Goal: Transaction & Acquisition: Purchase product/service

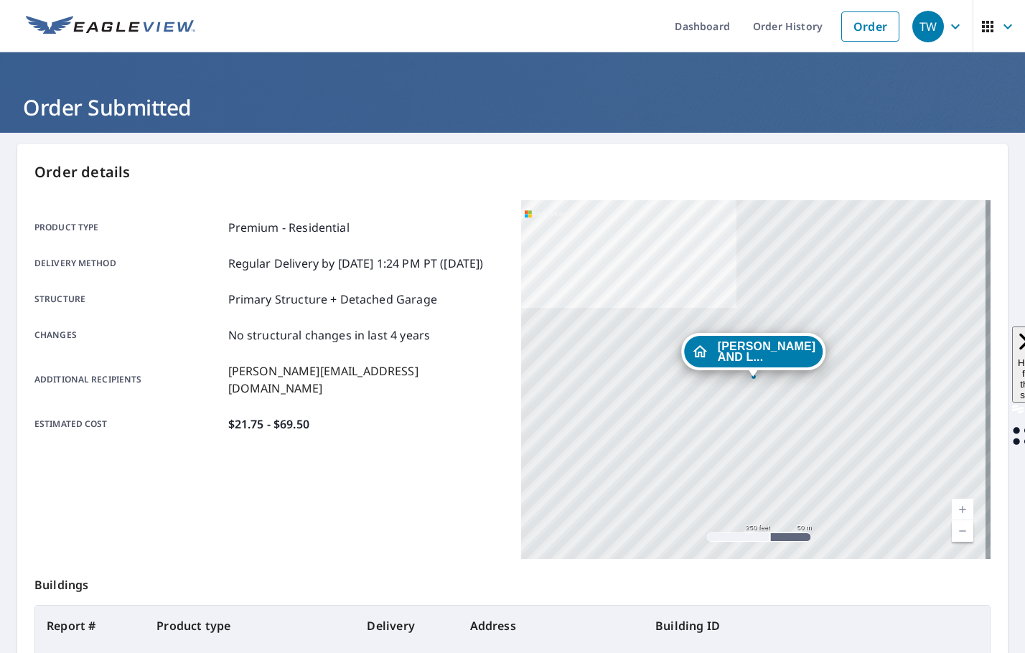
scroll to position [161, 0]
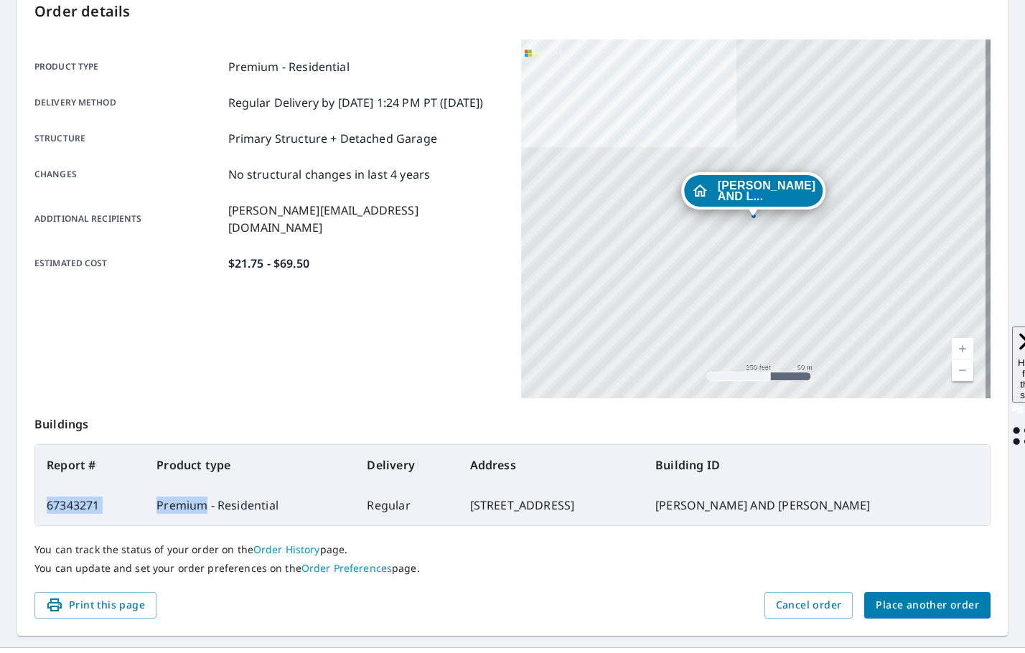
click at [946, 602] on span "Place another order" at bounding box center [927, 606] width 103 height 18
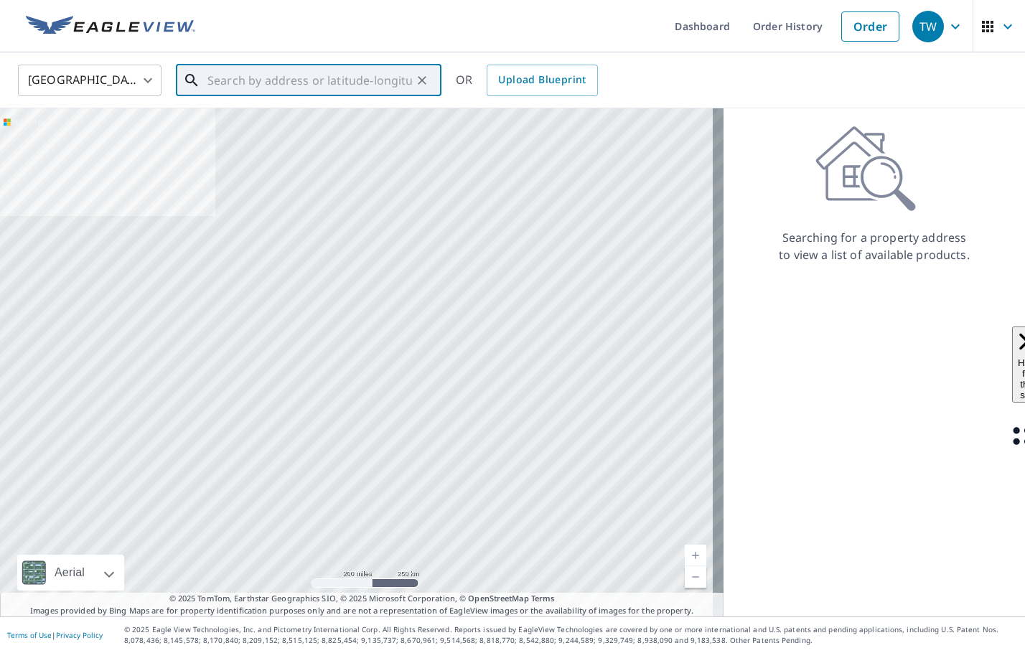
click at [312, 83] on input "text" at bounding box center [309, 80] width 205 height 40
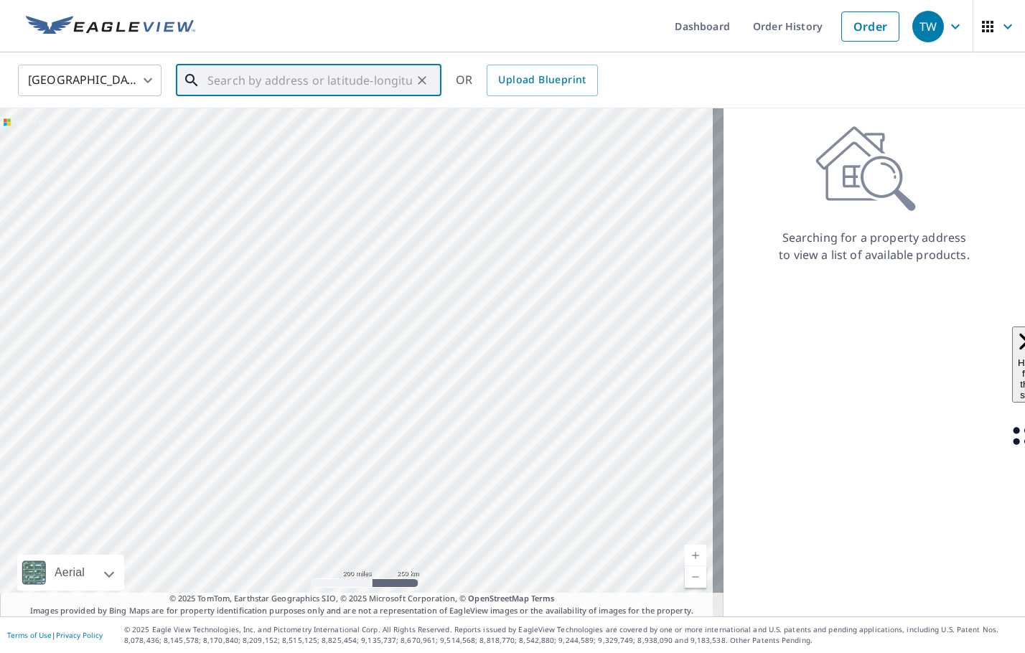
paste input "[STREET_ADDRESS]"
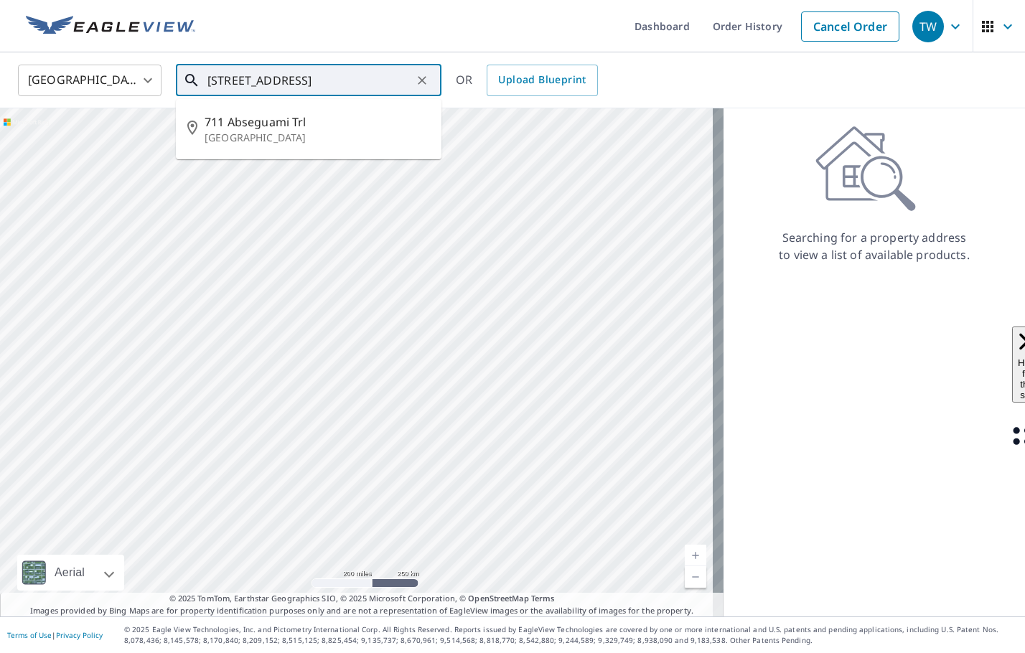
type input "[STREET_ADDRESS]"
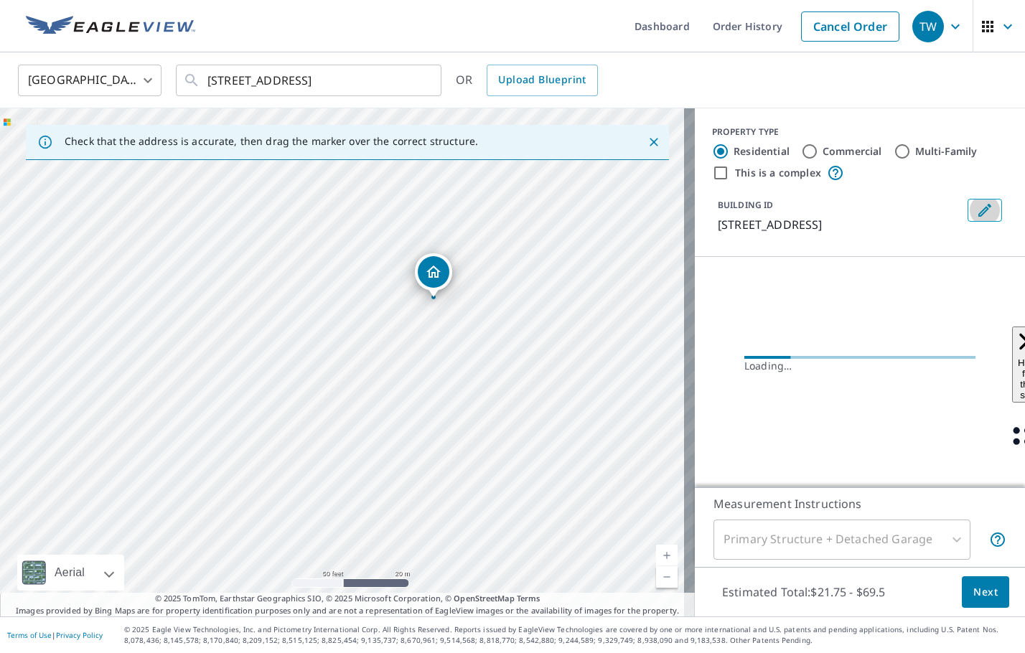
click at [981, 208] on icon "Edit building 1" at bounding box center [984, 210] width 17 height 17
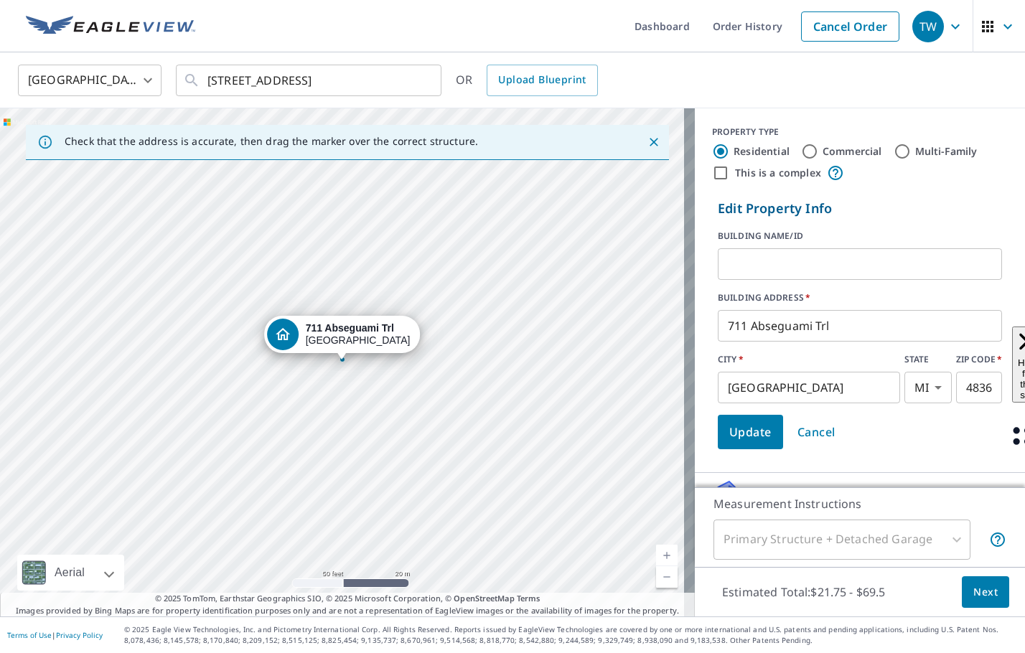
click at [768, 251] on input "text" at bounding box center [860, 264] width 284 height 40
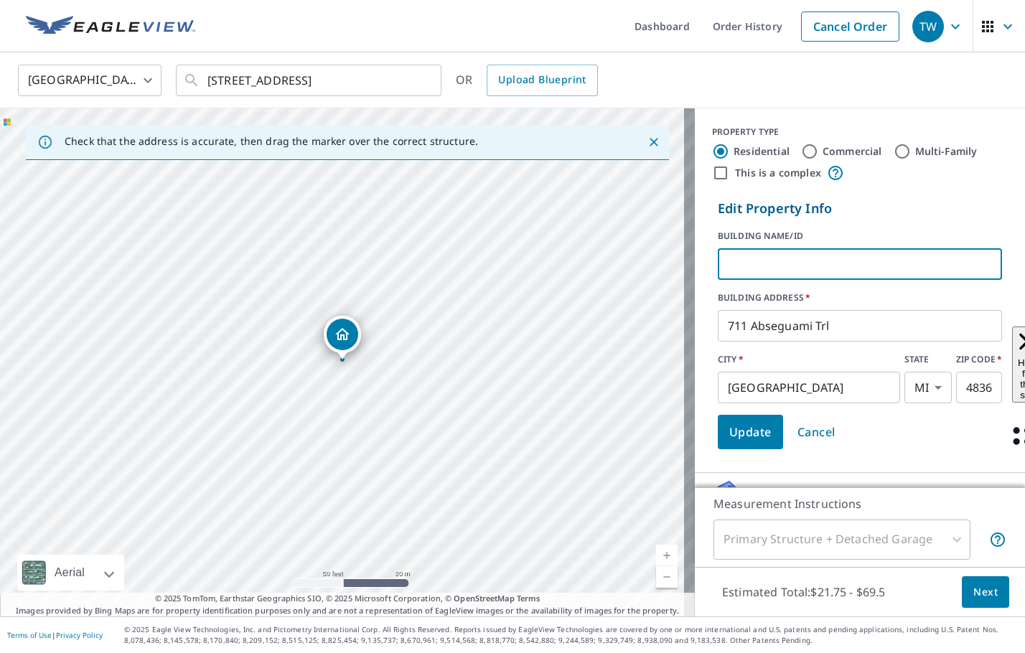
type input "f"
type input "[PERSON_NAME] AND [PERSON_NAME]"
click at [732, 438] on span "Update" at bounding box center [750, 432] width 42 height 20
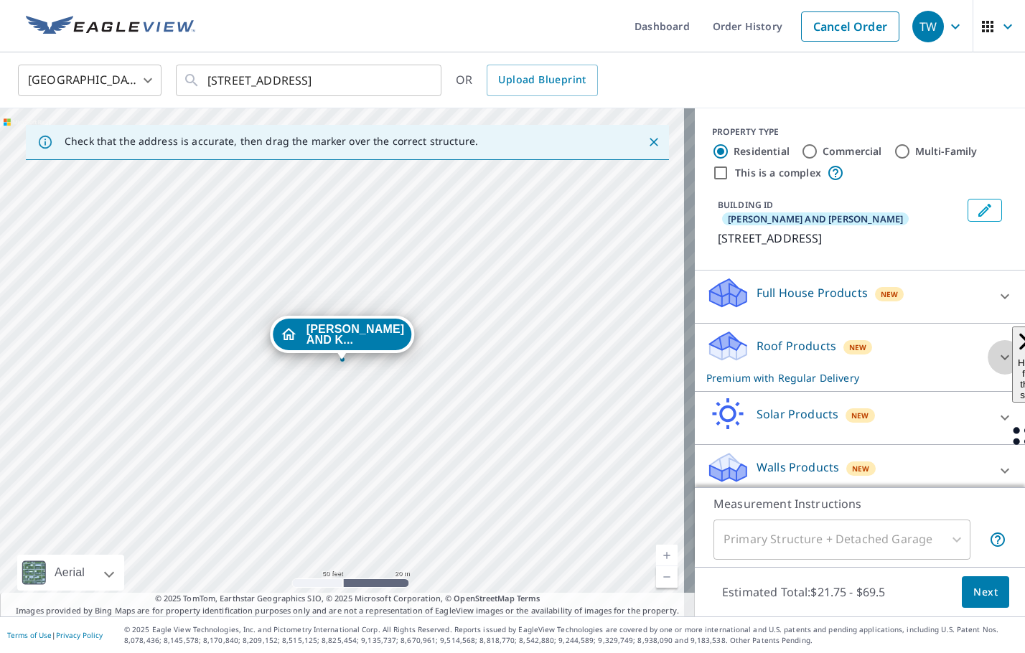
click at [997, 349] on icon at bounding box center [1005, 357] width 17 height 17
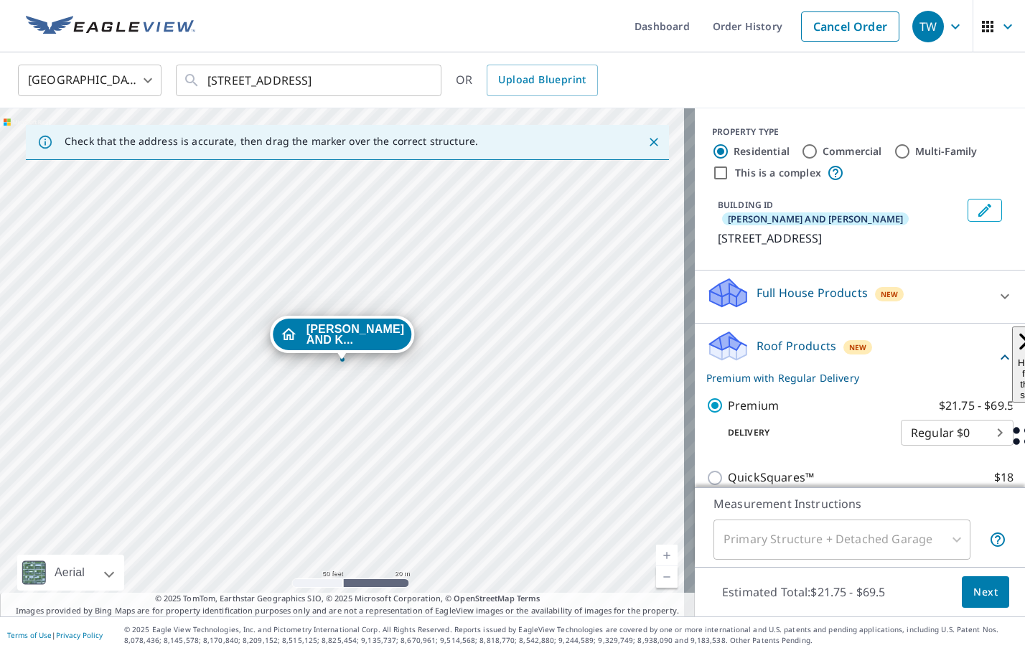
click at [976, 587] on span "Next" at bounding box center [986, 593] width 24 height 18
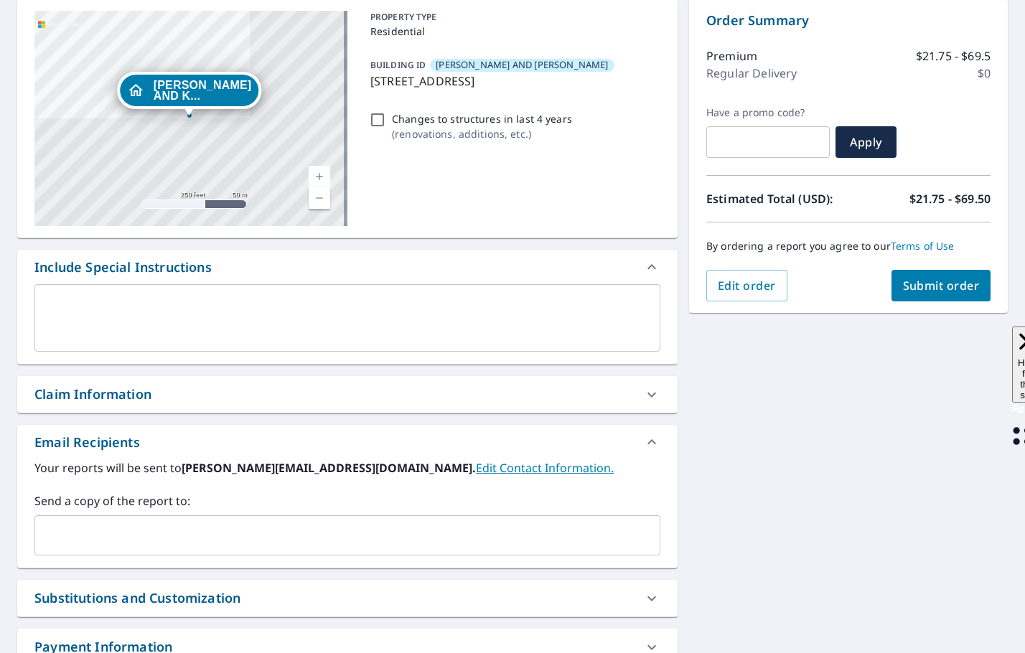
scroll to position [215, 0]
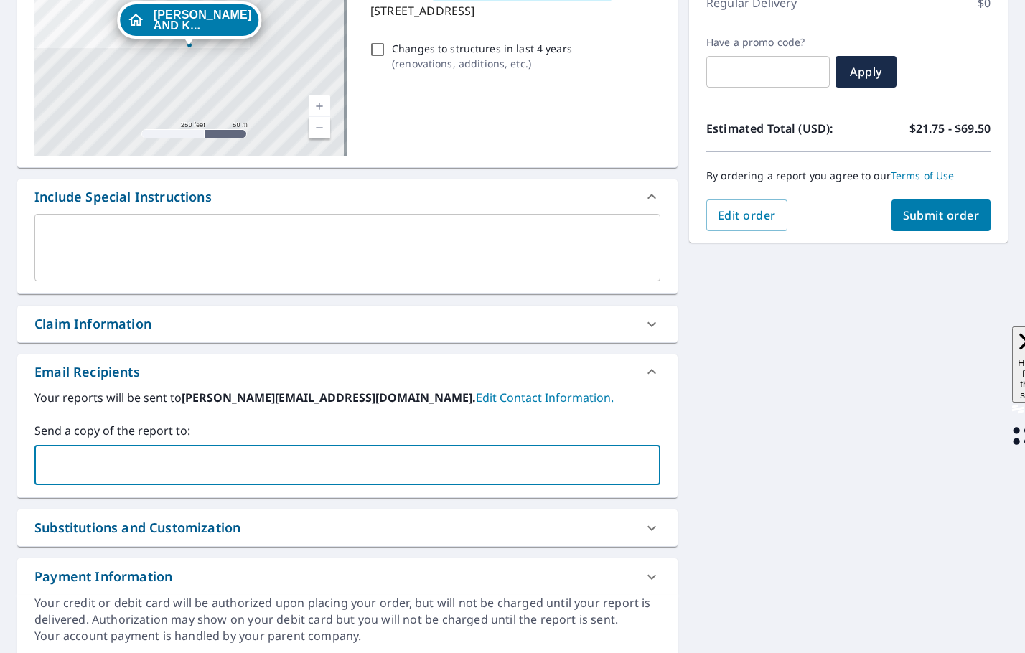
click at [50, 472] on input "text" at bounding box center [337, 465] width 592 height 27
type input "[EMAIL_ADDRESS][DOMAIN_NAME]"
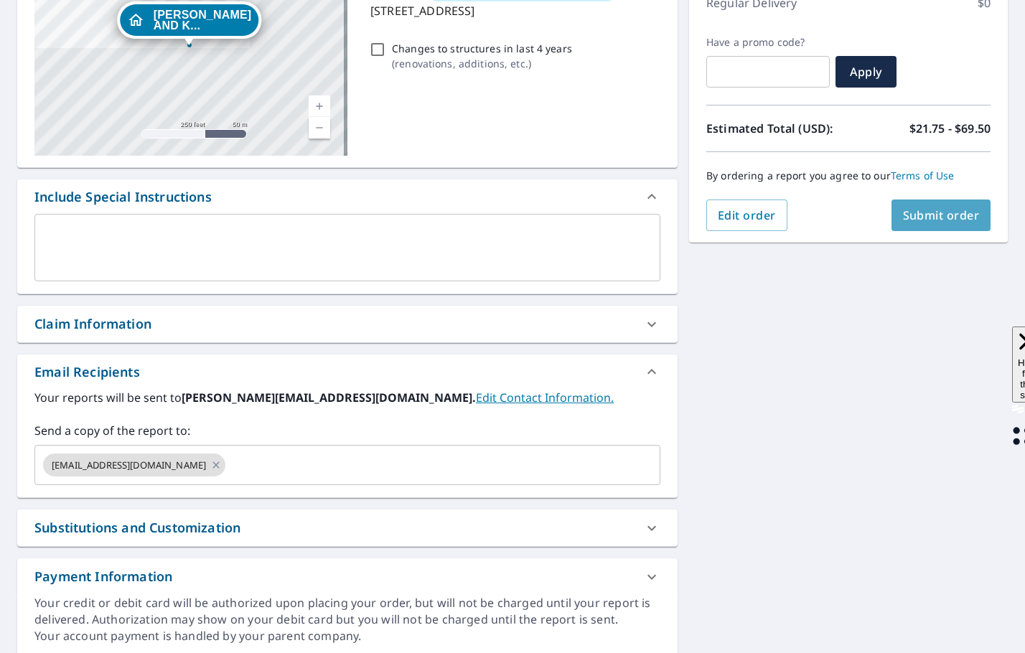
click at [907, 225] on button "Submit order" at bounding box center [942, 216] width 100 height 32
checkbox input "true"
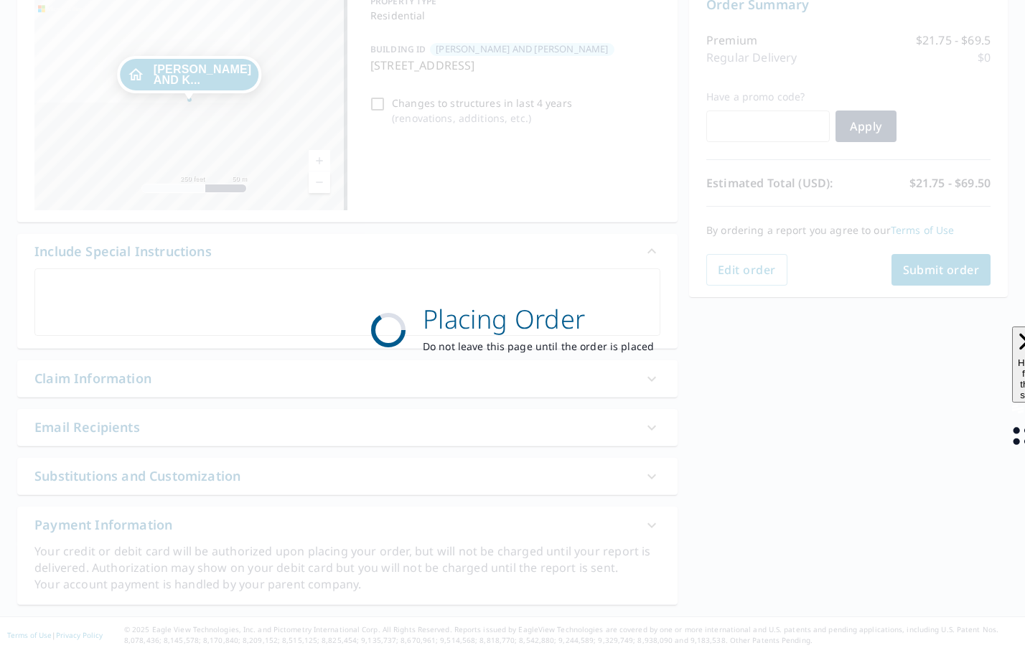
scroll to position [161, 0]
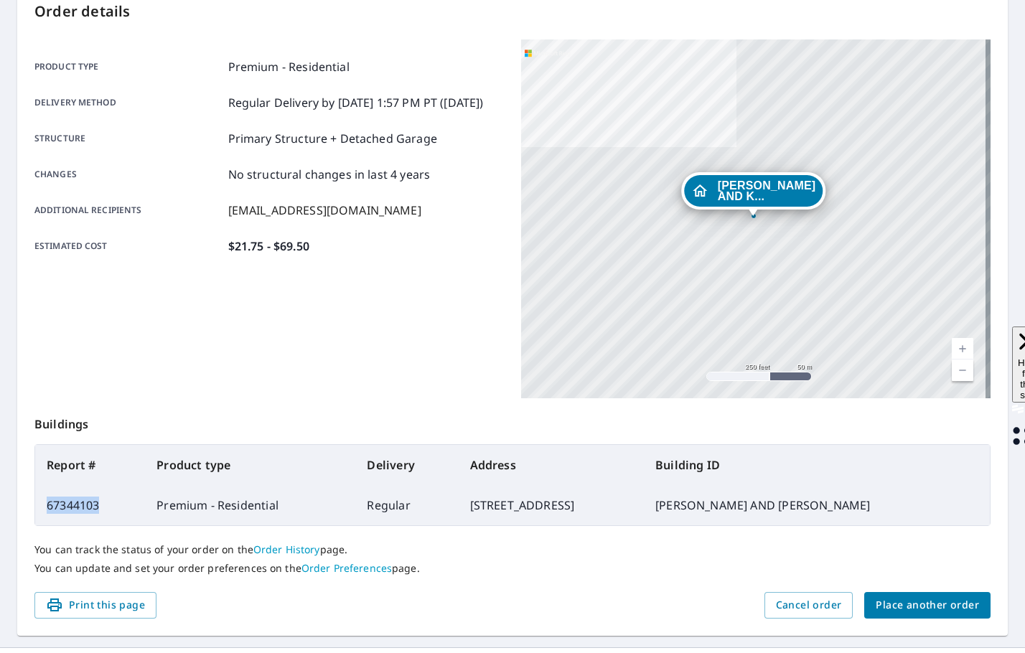
drag, startPoint x: 106, startPoint y: 503, endPoint x: 48, endPoint y: 503, distance: 57.4
click at [48, 503] on td "67344103" at bounding box center [90, 505] width 110 height 40
copy td "67344103"
click at [929, 601] on span "Place another order" at bounding box center [927, 606] width 103 height 18
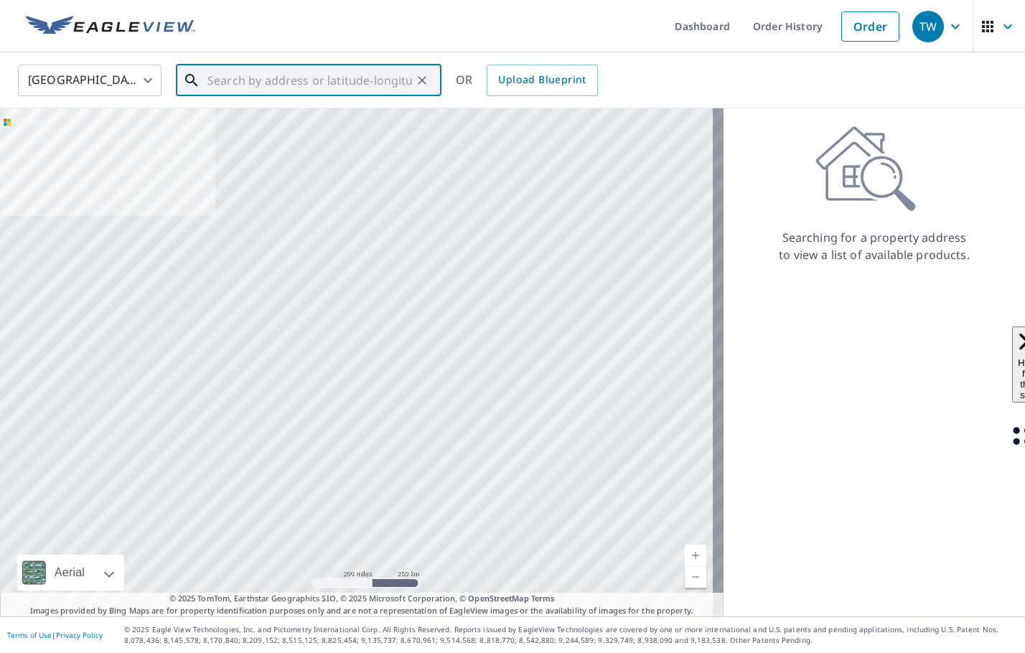
click at [281, 74] on input "text" at bounding box center [309, 80] width 205 height 40
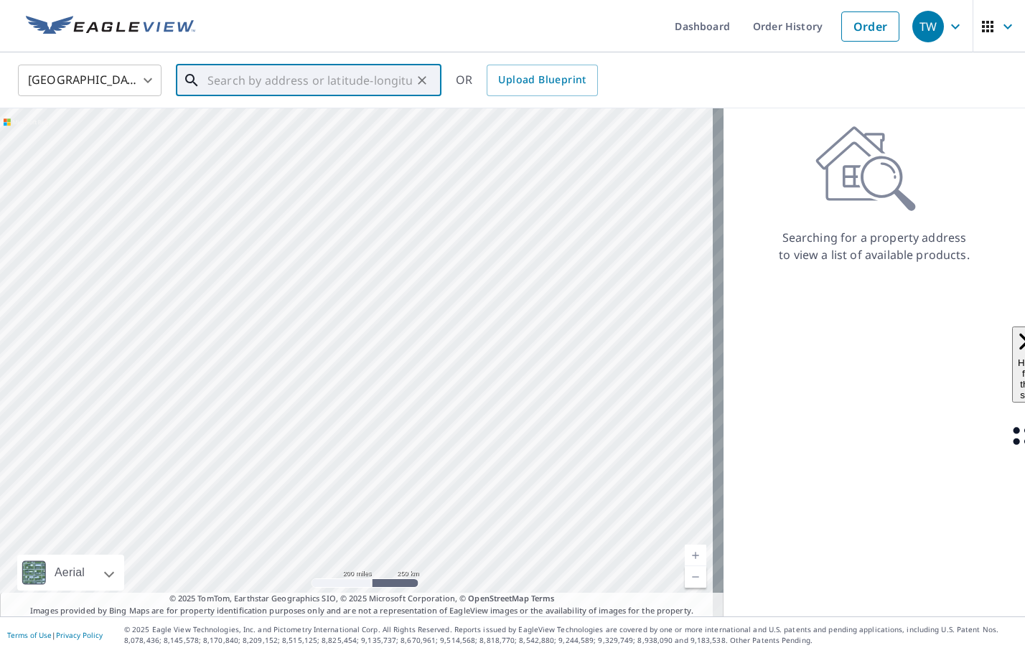
paste input "56588 Honey Ct. Macomb, MI 48042"
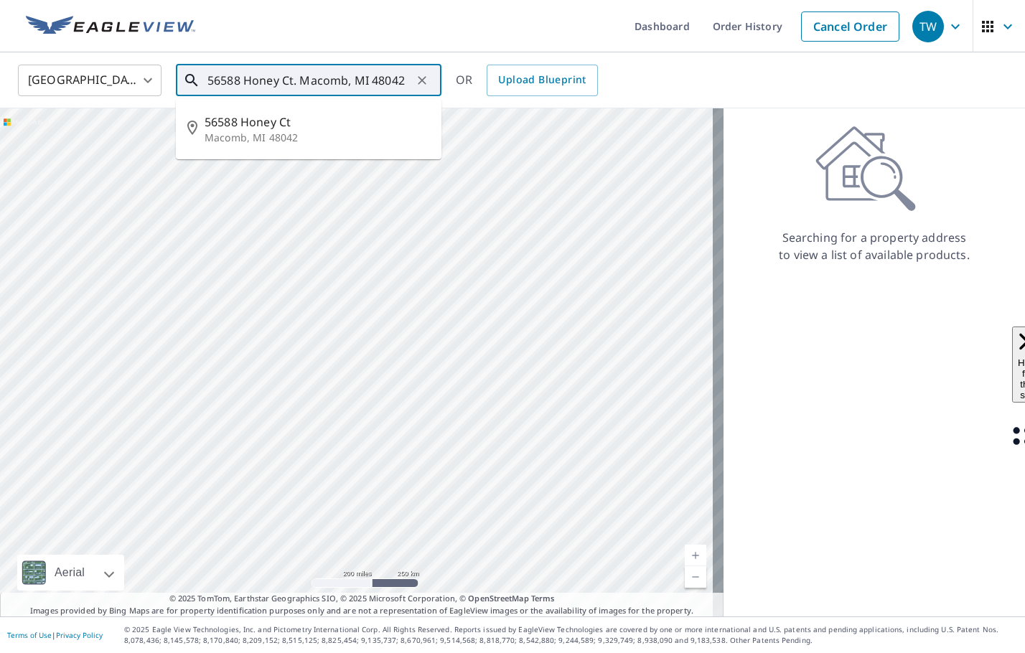
type input "56588 Honey Ct. Macomb, MI 48042"
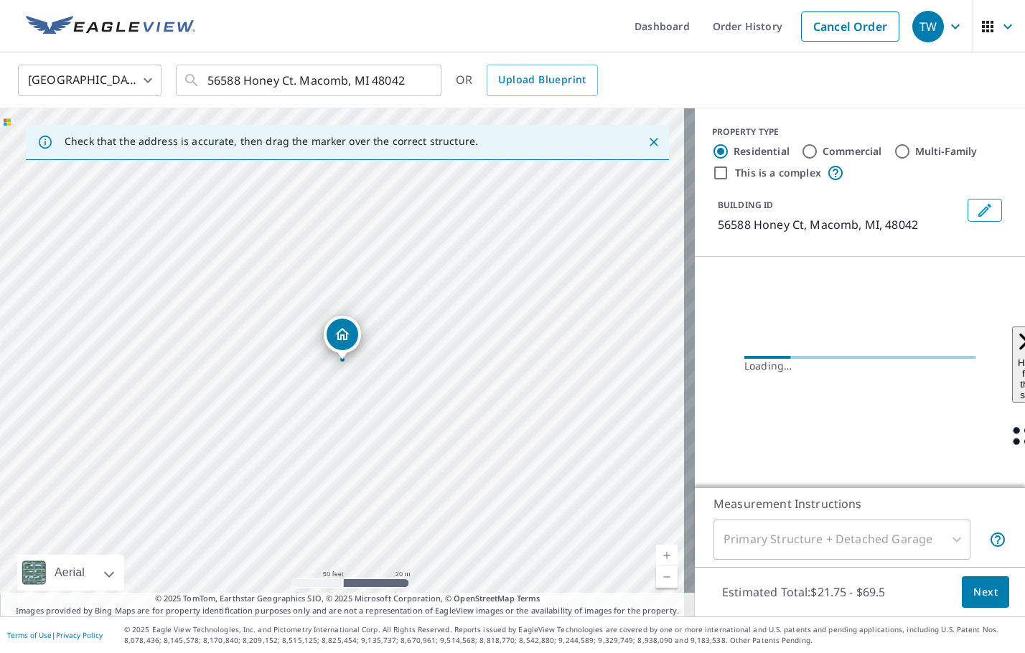
click at [976, 218] on icon "Edit building 1" at bounding box center [984, 210] width 17 height 17
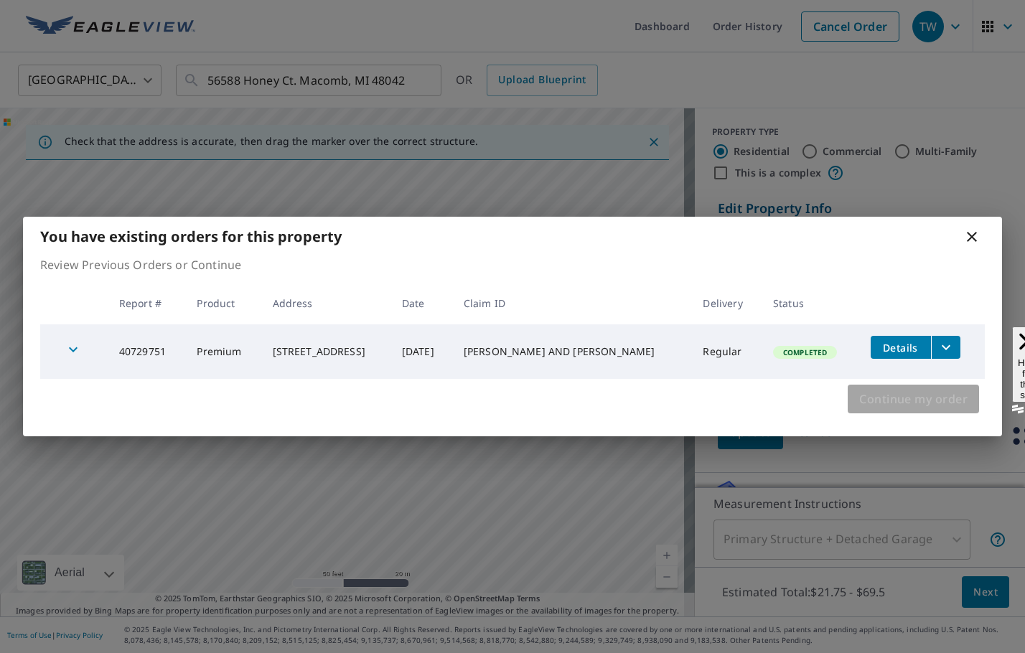
click at [902, 401] on span "Continue my order" at bounding box center [913, 399] width 108 height 20
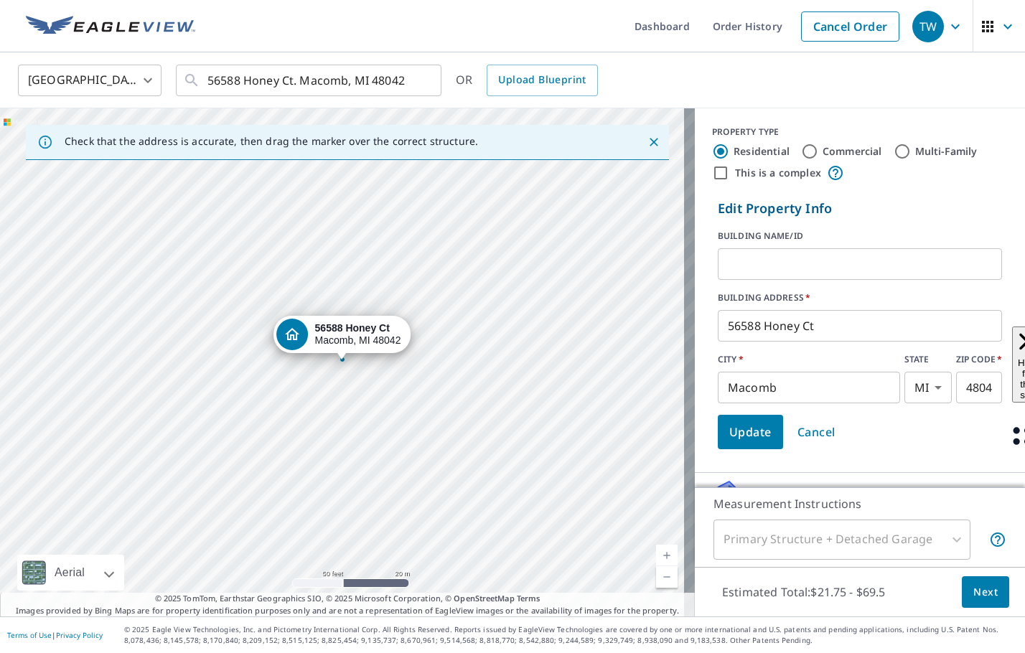
click at [790, 271] on input "text" at bounding box center [860, 264] width 284 height 40
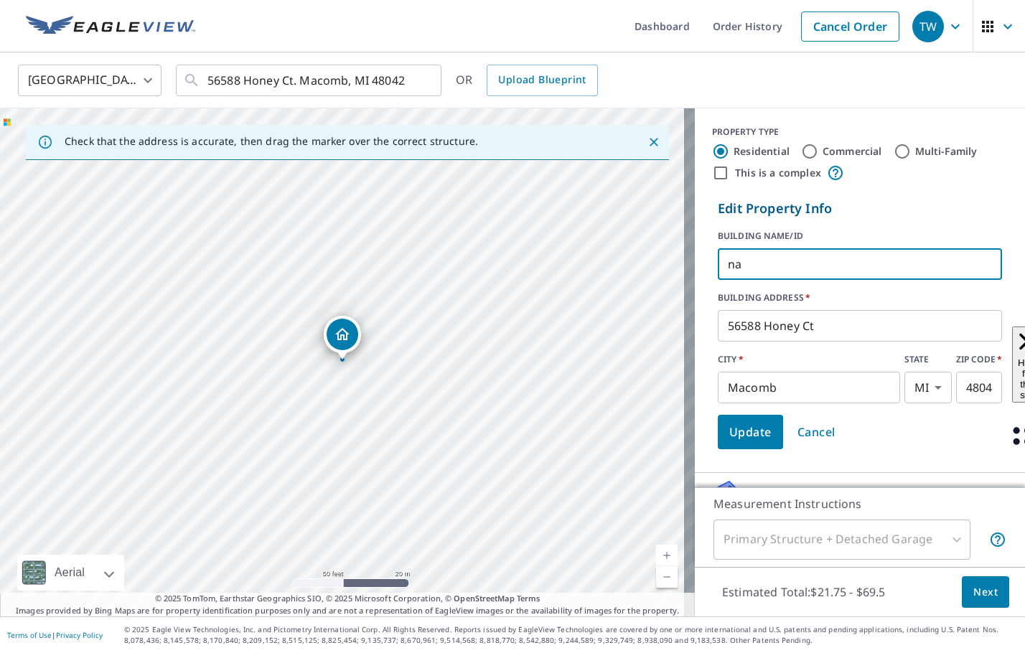
type input "n"
type input "[PERSON_NAME] AND [PERSON_NAME]"
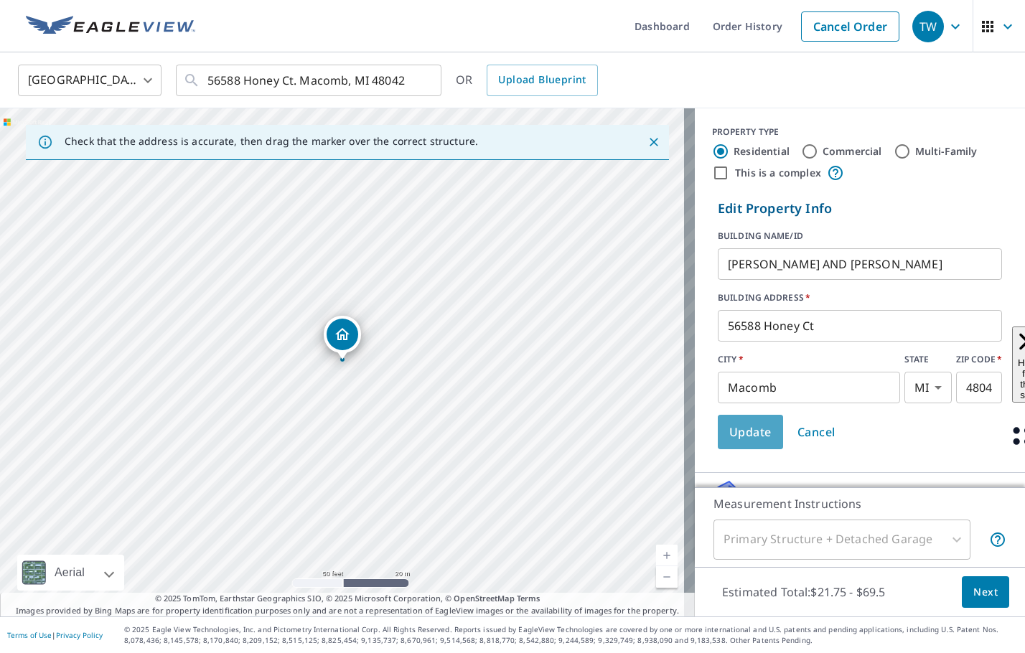
click at [729, 439] on span "Update" at bounding box center [750, 432] width 42 height 20
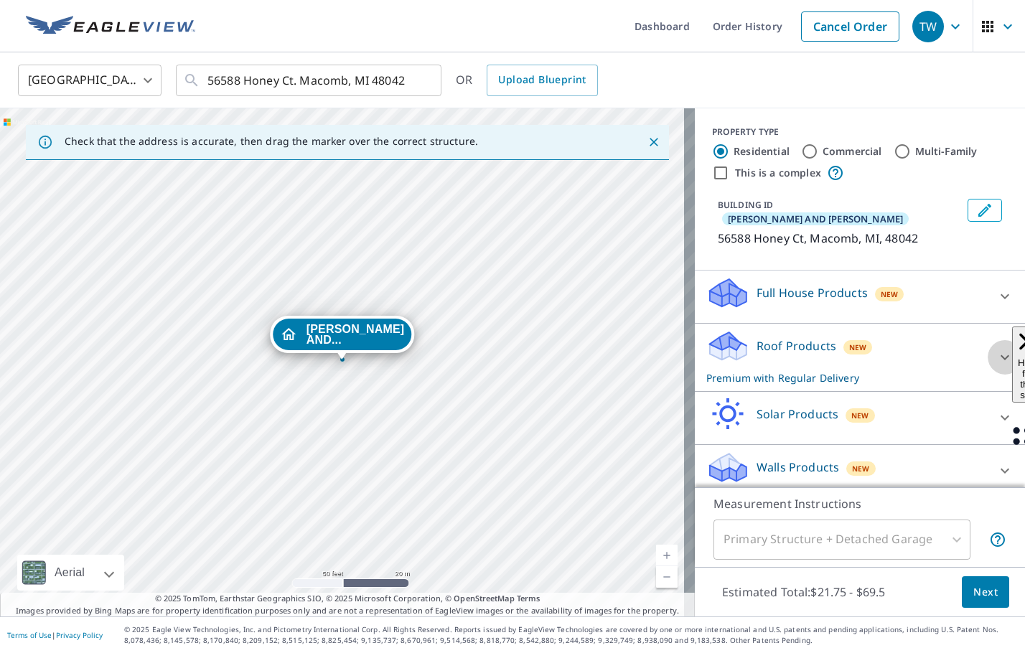
click at [997, 349] on icon at bounding box center [1005, 357] width 17 height 17
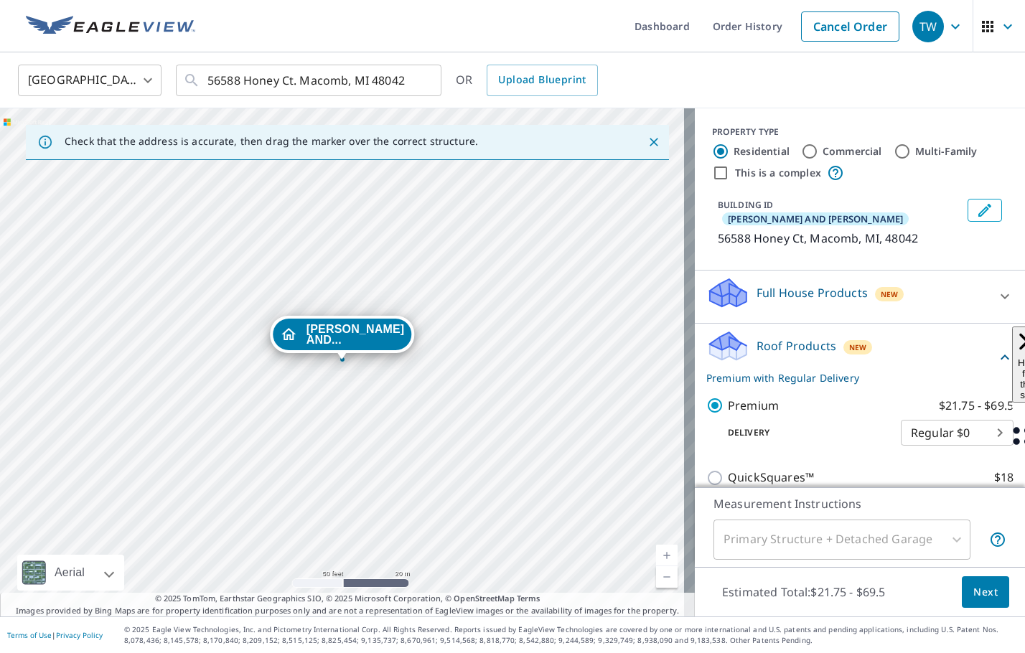
click at [982, 598] on span "Next" at bounding box center [986, 593] width 24 height 18
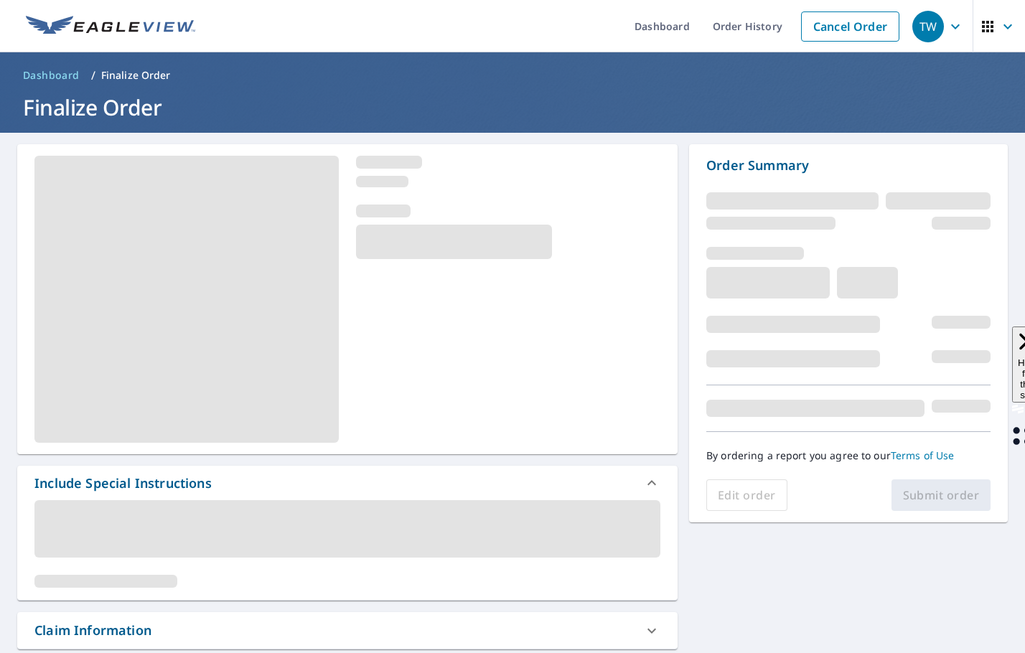
scroll to position [215, 0]
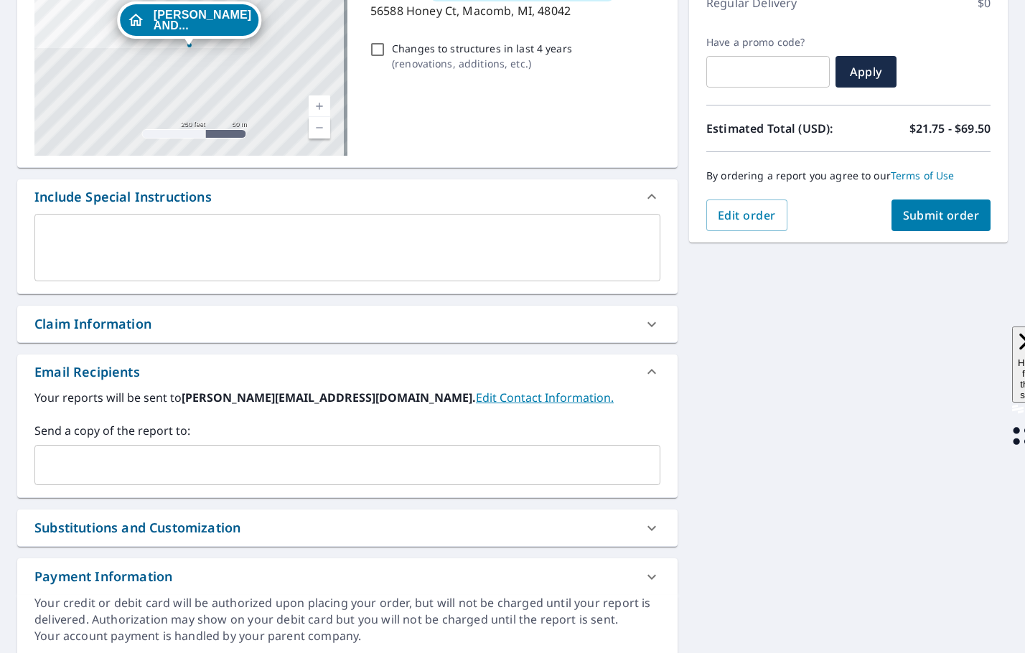
click at [109, 468] on input "text" at bounding box center [337, 465] width 592 height 27
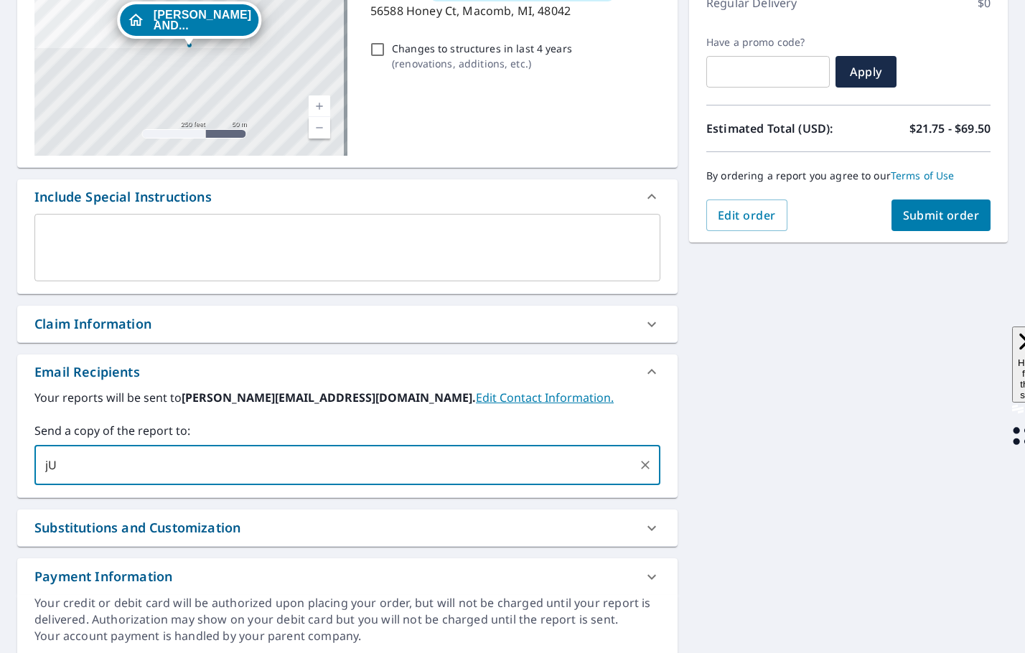
type input "j"
type input "[PERSON_NAME][EMAIL_ADDRESS][DOMAIN_NAME]"
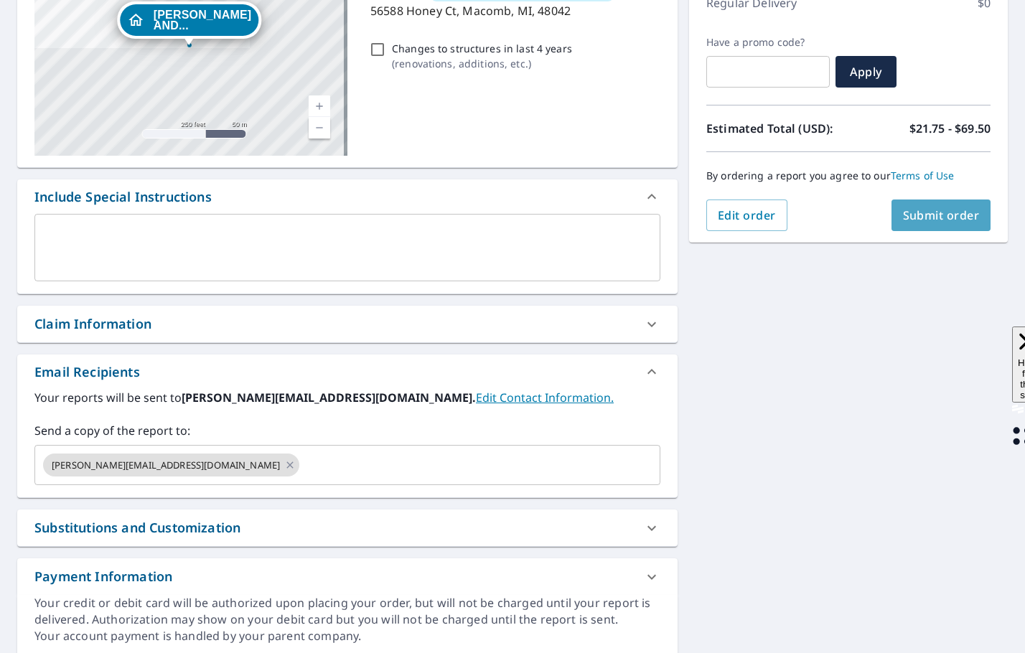
click at [903, 211] on span "Submit order" at bounding box center [941, 215] width 77 height 16
checkbox input "true"
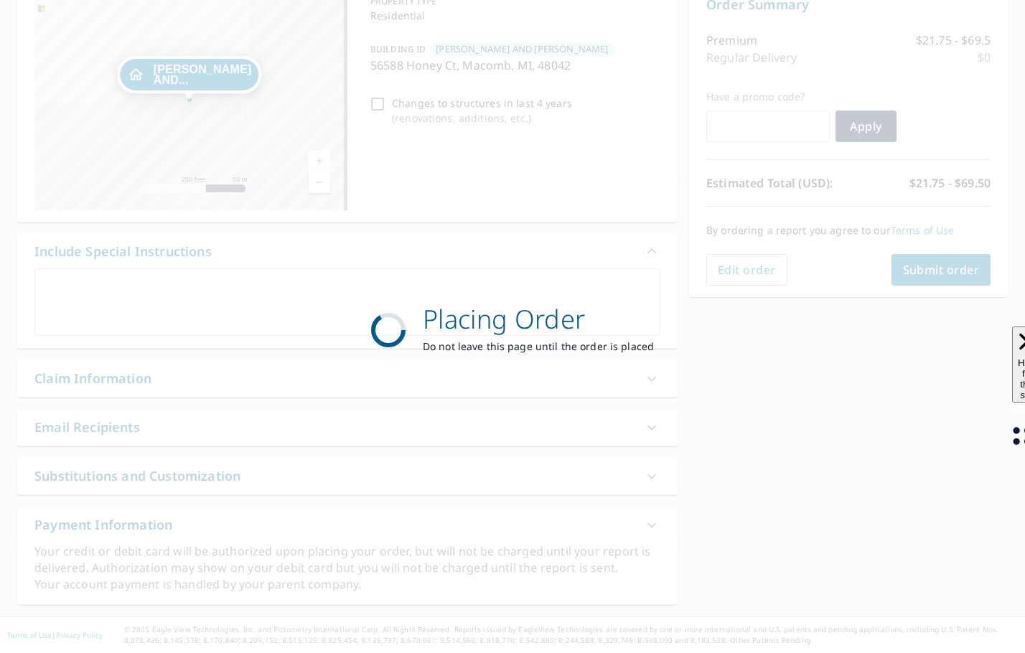
scroll to position [161, 0]
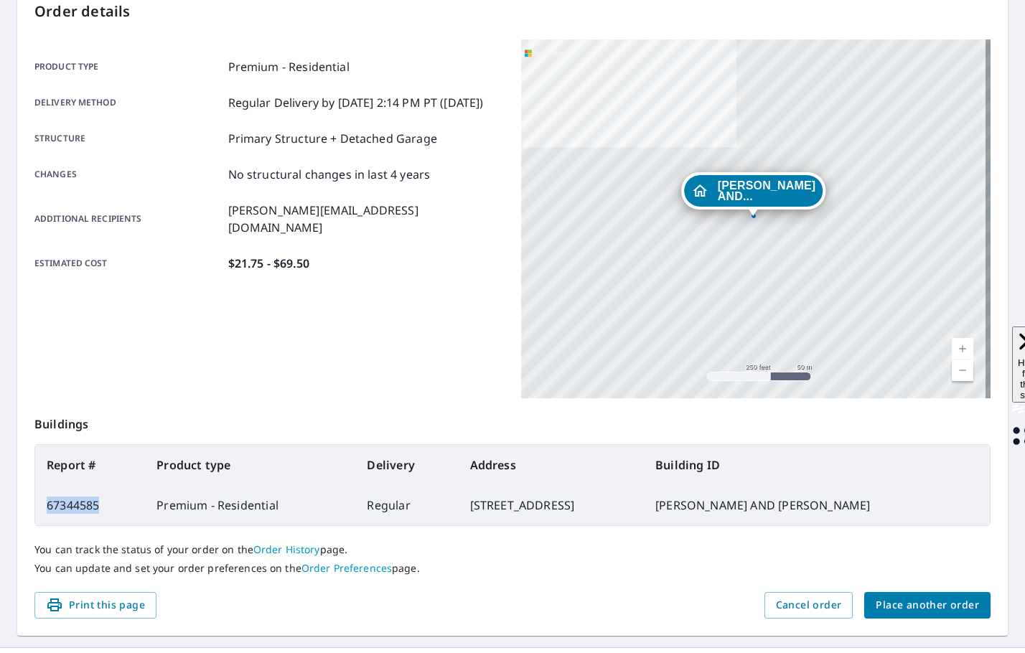
drag, startPoint x: 108, startPoint y: 505, endPoint x: 48, endPoint y: 505, distance: 59.6
click at [48, 505] on td "67344585" at bounding box center [90, 505] width 110 height 40
copy td "67344585"
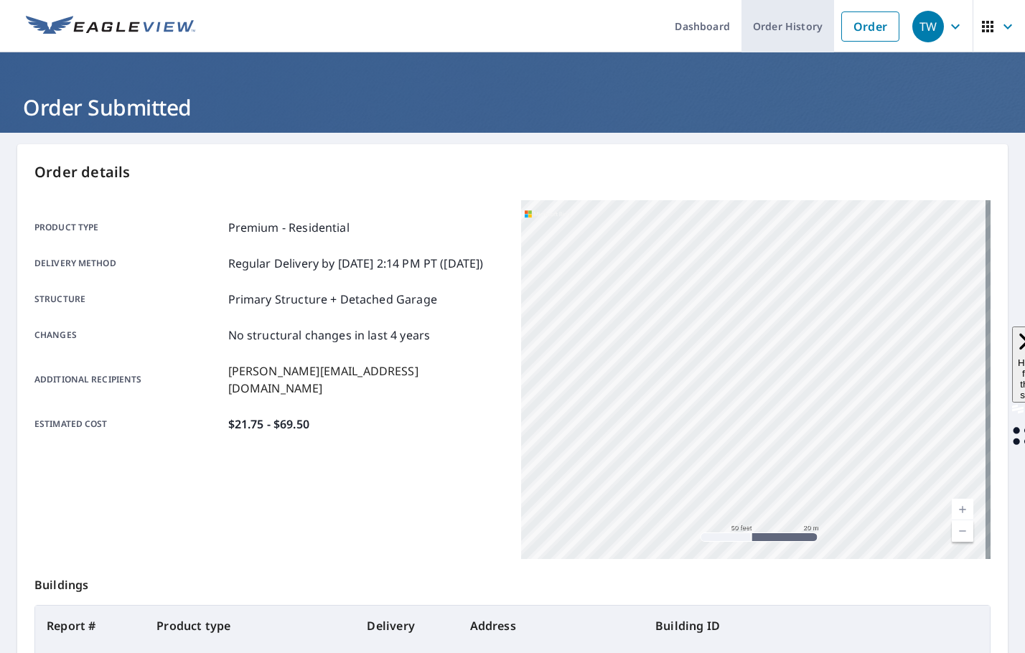
click at [785, 25] on link "Order History" at bounding box center [788, 26] width 93 height 52
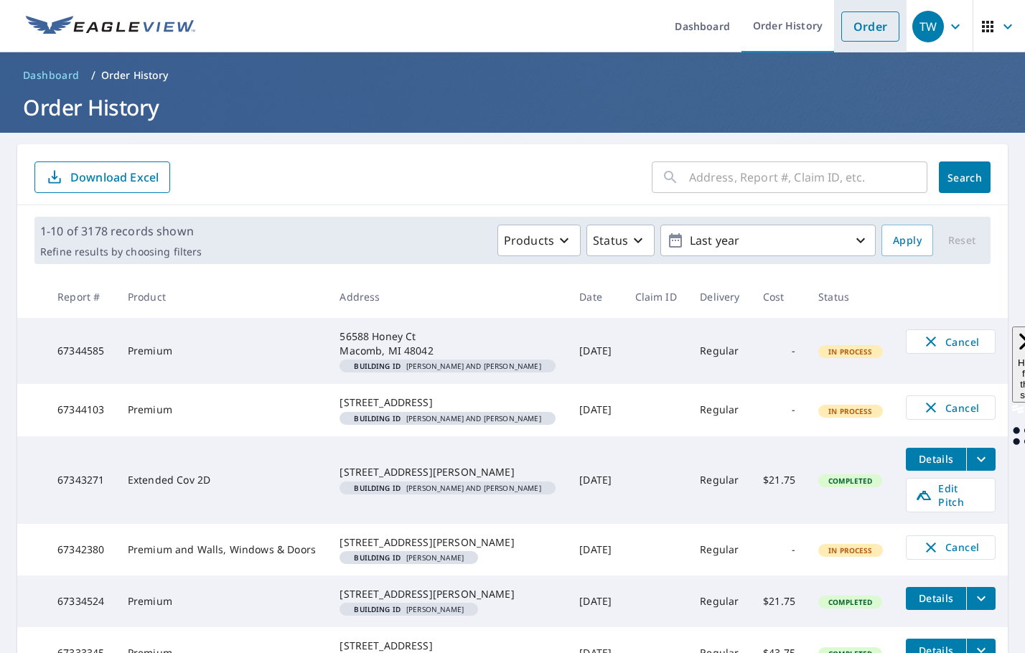
click at [856, 15] on link "Order" at bounding box center [870, 26] width 58 height 30
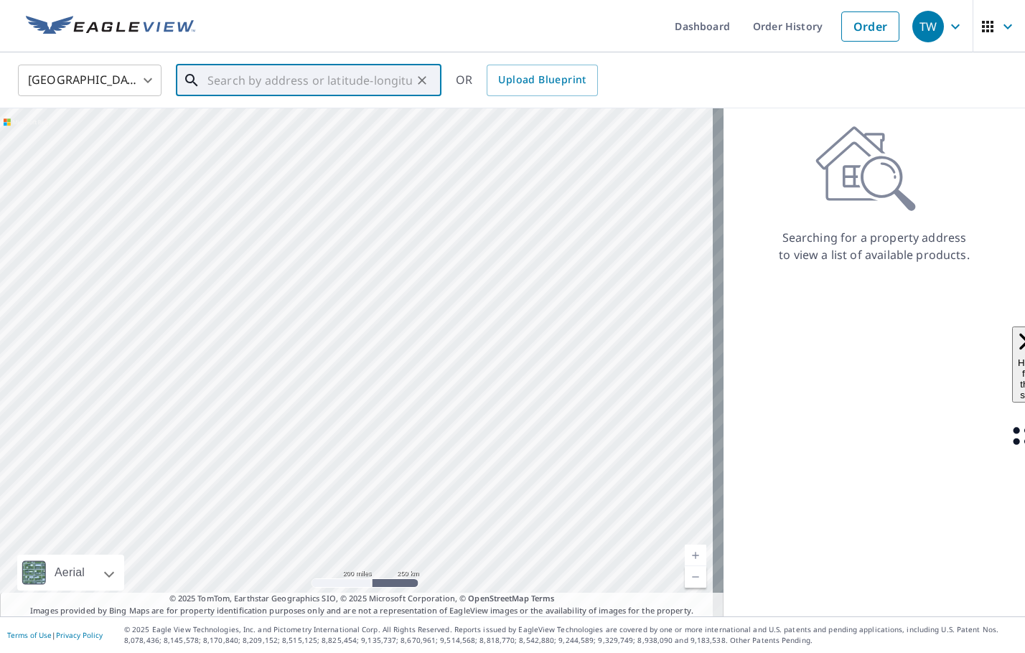
click at [345, 80] on input "text" at bounding box center [309, 80] width 205 height 40
paste input "[STREET_ADDRESS]"
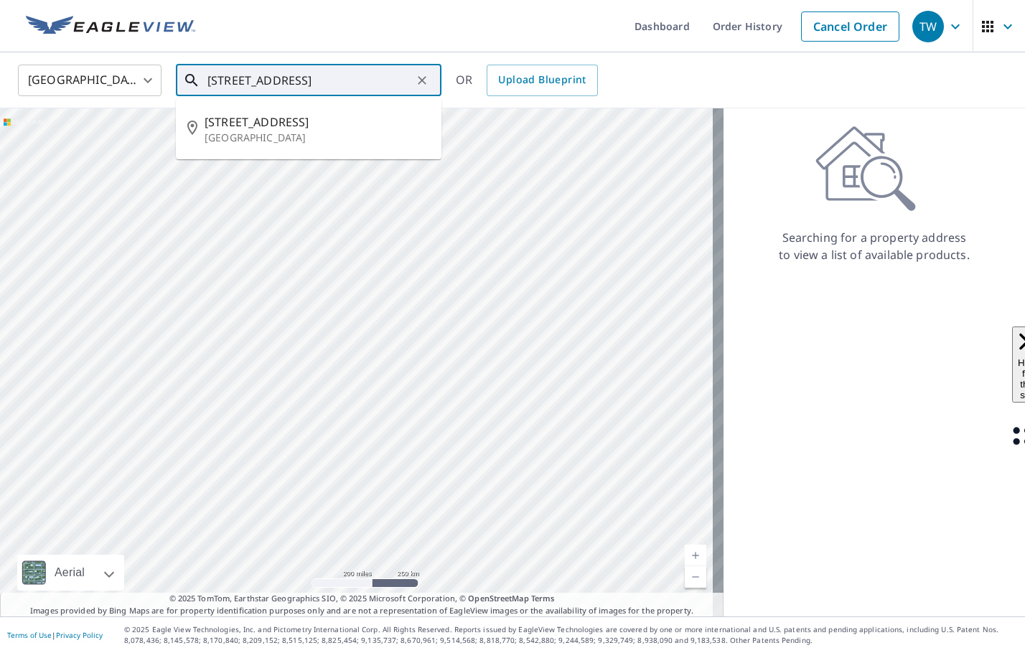
type input "[STREET_ADDRESS]"
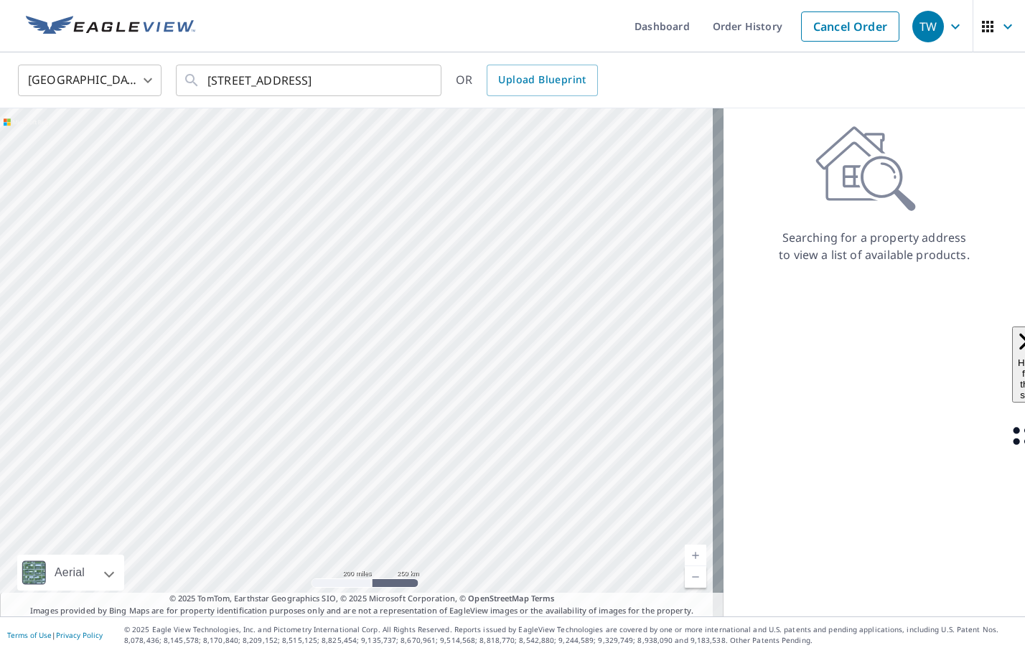
scroll to position [0, 0]
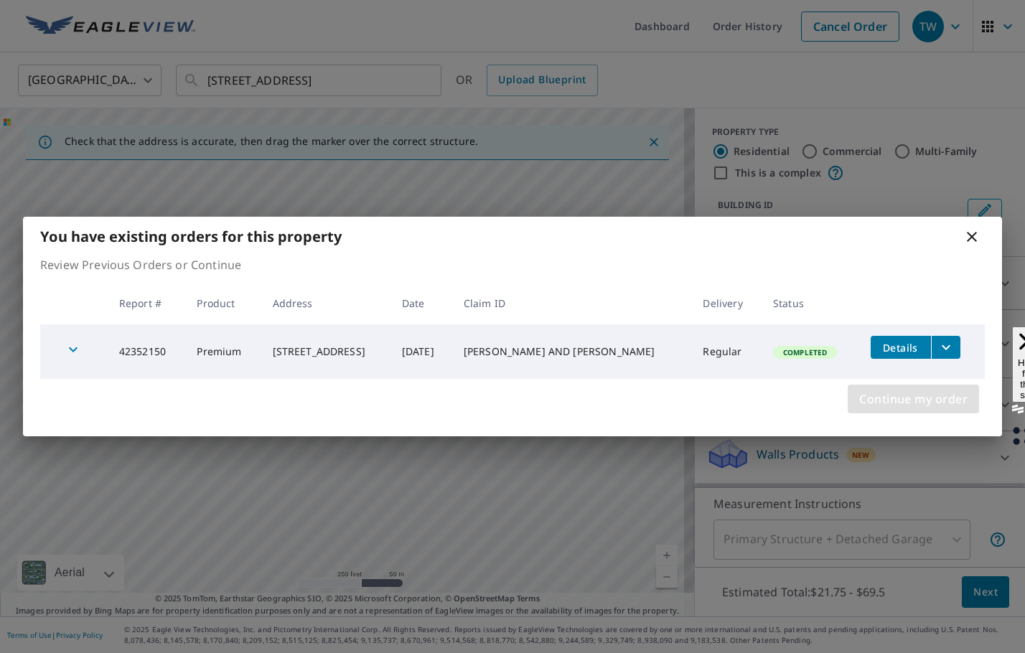
click at [892, 401] on span "Continue my order" at bounding box center [913, 399] width 108 height 20
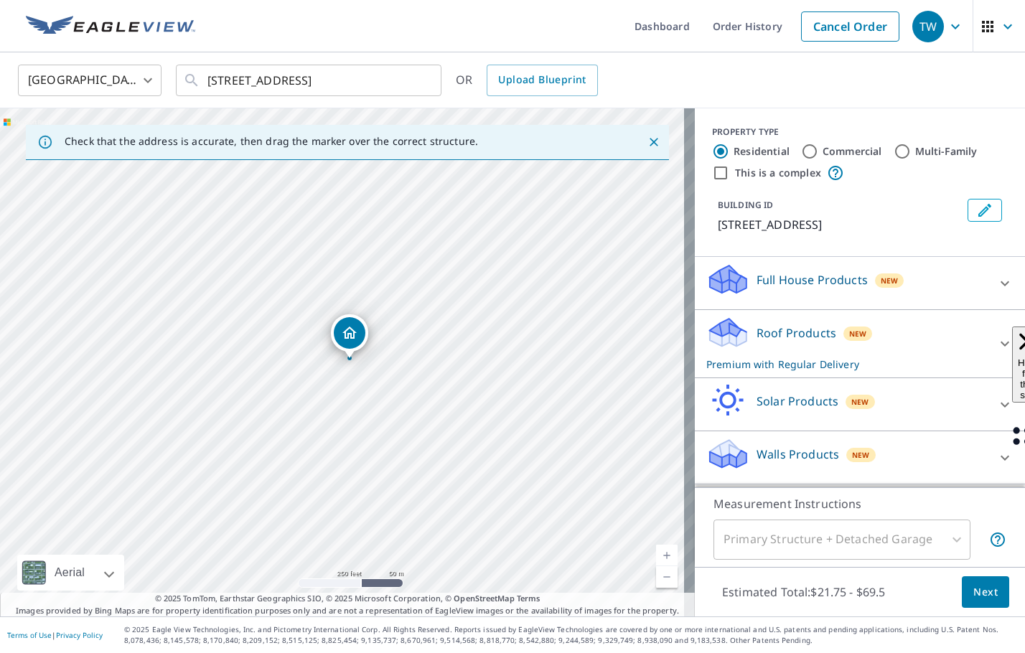
drag, startPoint x: 338, startPoint y: 341, endPoint x: 345, endPoint y: 340, distance: 7.3
drag, startPoint x: 329, startPoint y: 336, endPoint x: 246, endPoint y: 447, distance: 138.6
click at [246, 447] on div "[STREET_ADDRESS]" at bounding box center [347, 362] width 695 height 508
drag, startPoint x: 470, startPoint y: 323, endPoint x: 421, endPoint y: 320, distance: 48.9
drag, startPoint x: 423, startPoint y: 83, endPoint x: 365, endPoint y: 80, distance: 58.2
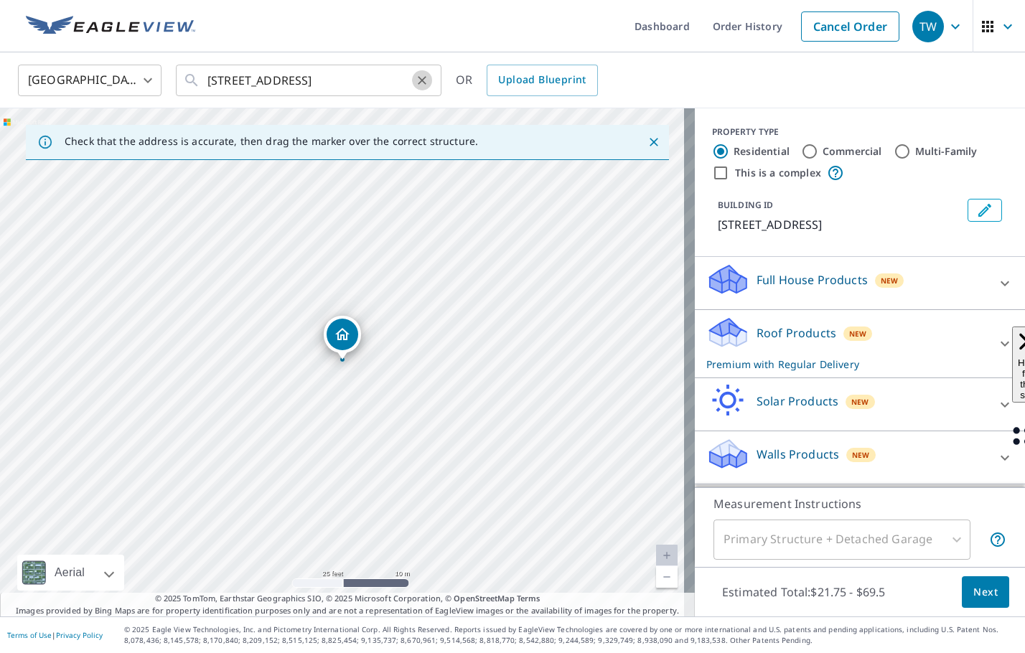
click at [423, 83] on icon "Clear" at bounding box center [422, 80] width 14 height 14
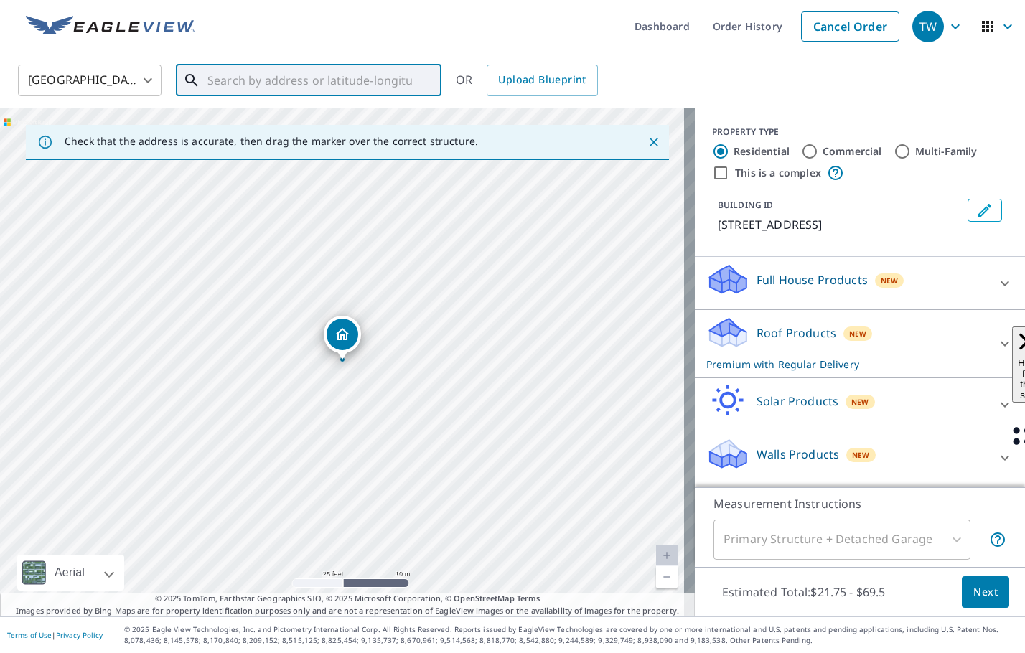
click at [308, 78] on input "text" at bounding box center [309, 80] width 205 height 40
paste input "[STREET_ADDRESS]"
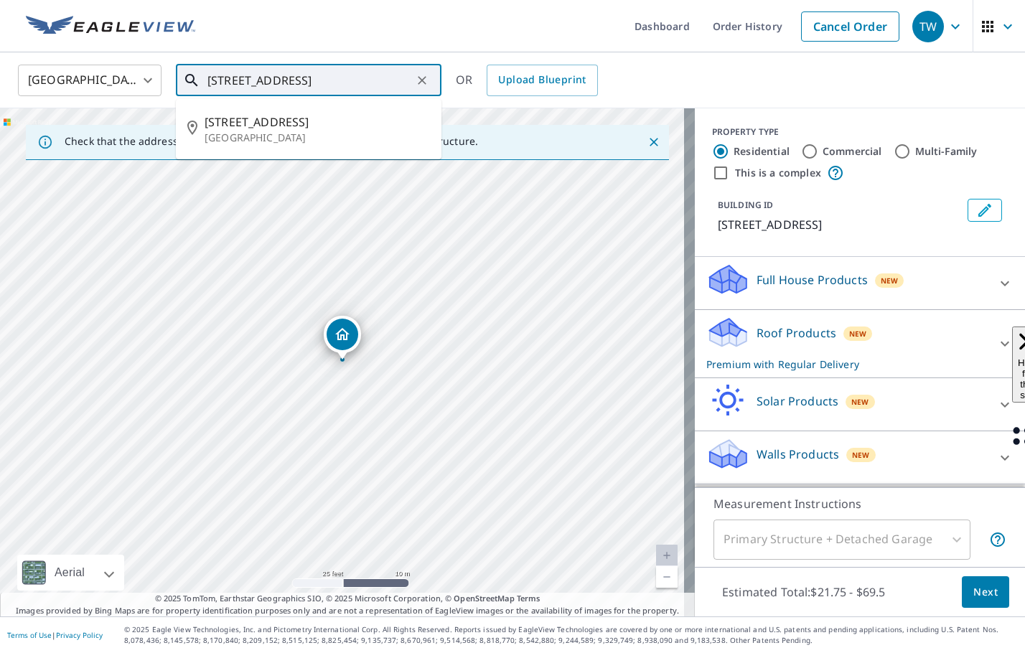
type input "[STREET_ADDRESS]"
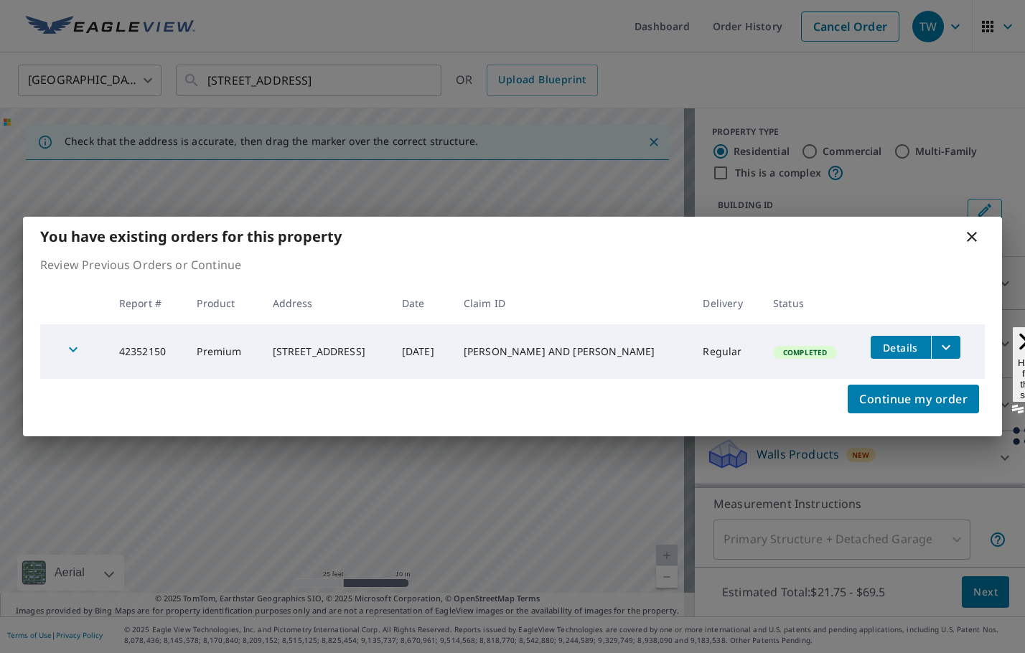
click at [899, 351] on span "Details" at bounding box center [900, 348] width 43 height 14
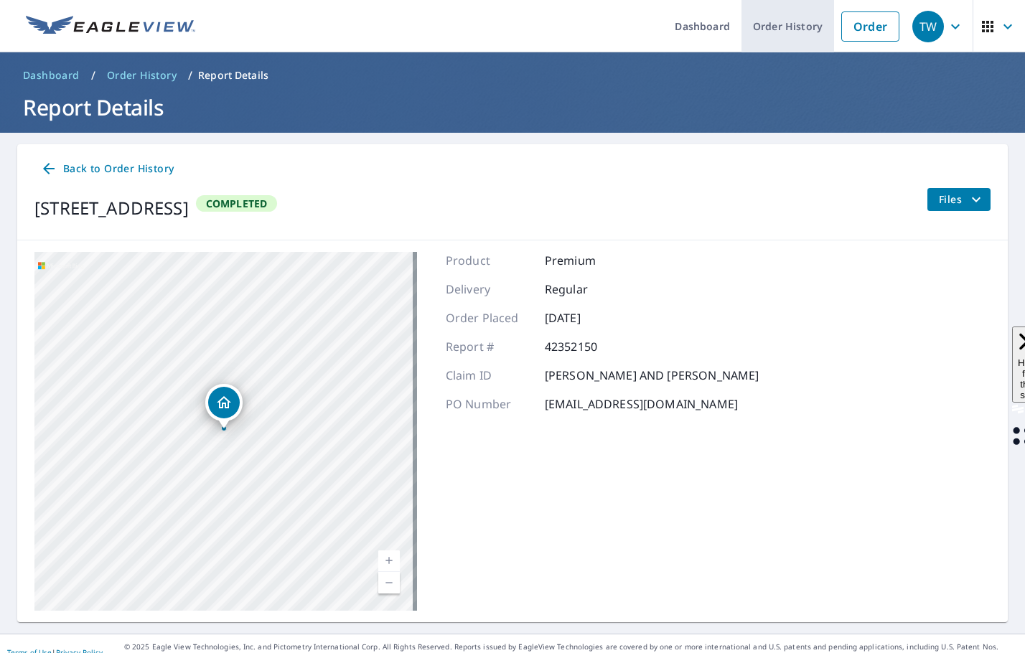
click at [783, 34] on link "Order History" at bounding box center [788, 26] width 93 height 52
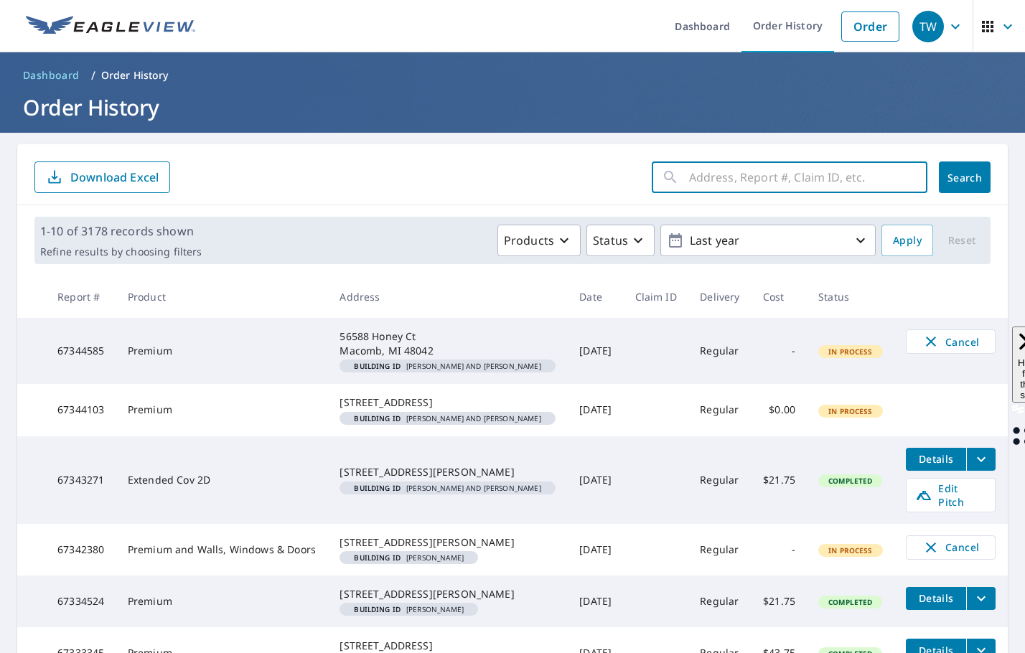
click at [704, 174] on input "text" at bounding box center [808, 177] width 238 height 40
paste input "[STREET_ADDRESS]"
type input "[STREET_ADDRESS]"
click button "Search" at bounding box center [965, 178] width 52 height 32
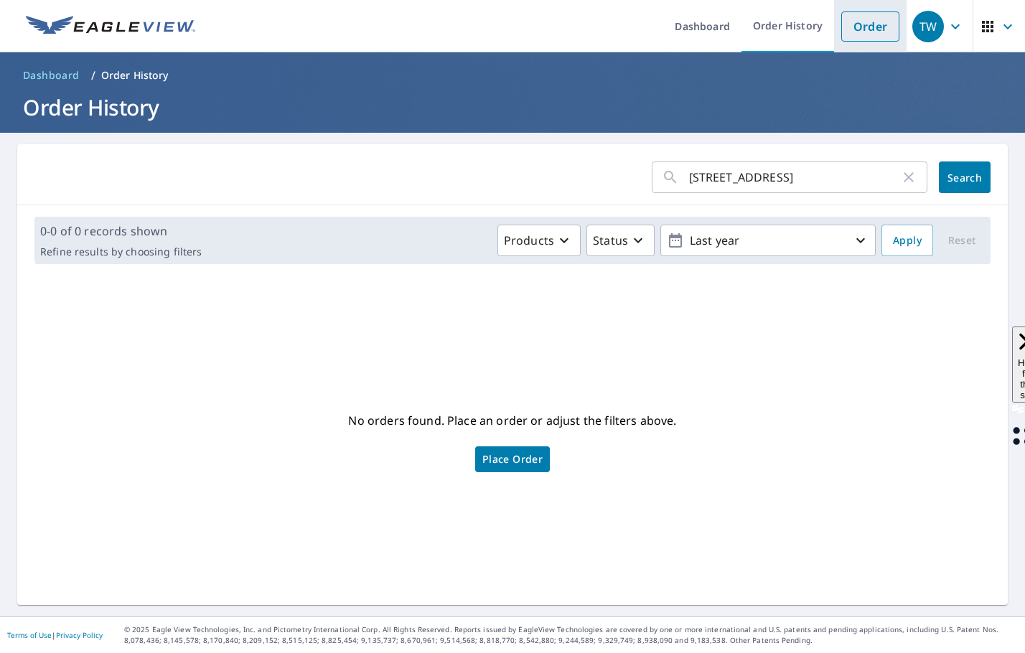
click at [872, 28] on link "Order" at bounding box center [870, 26] width 58 height 30
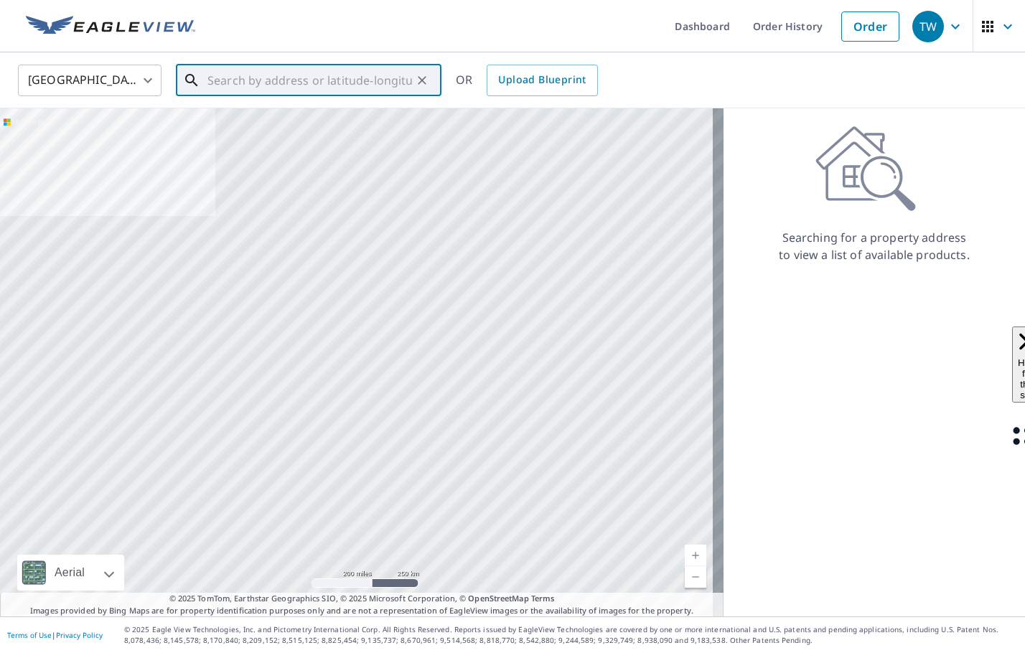
click at [263, 85] on input "text" at bounding box center [309, 80] width 205 height 40
paste input "[STREET_ADDRESS]"
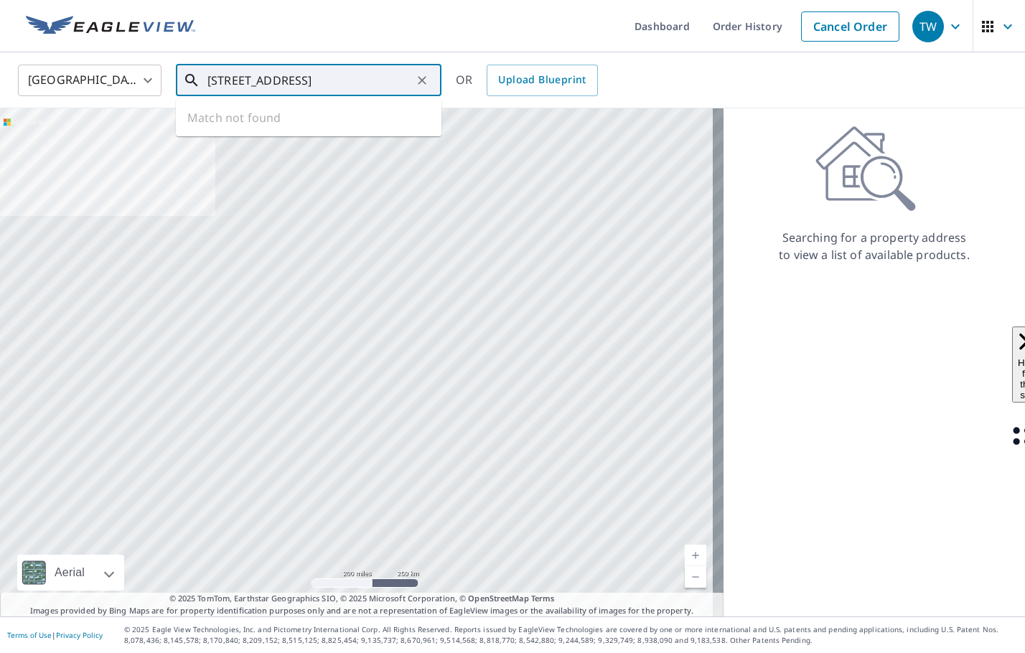
scroll to position [0, 52]
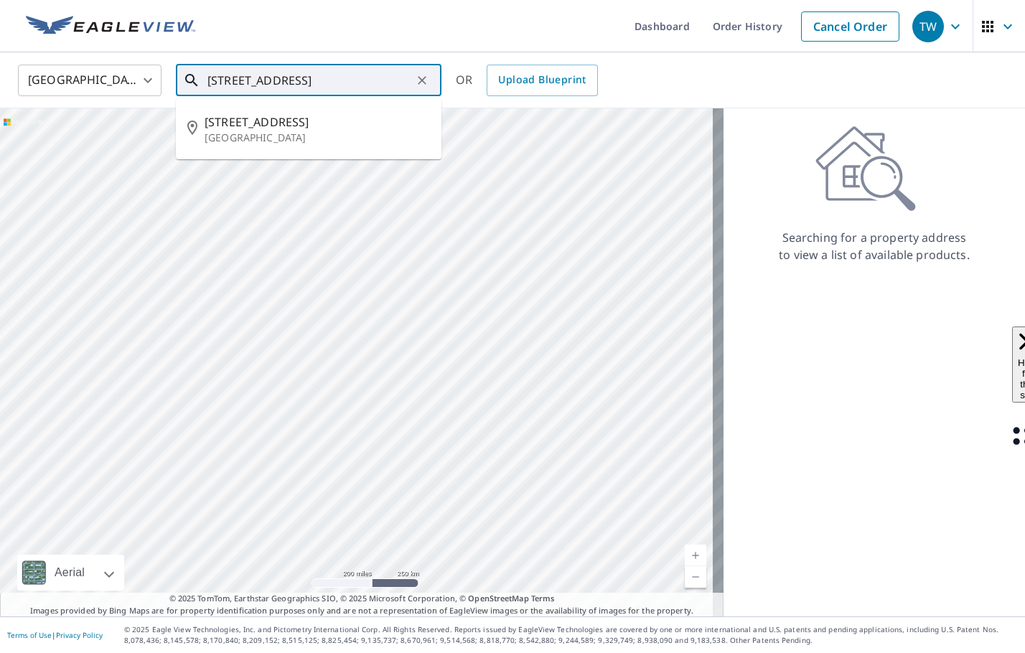
type input "[STREET_ADDRESS]"
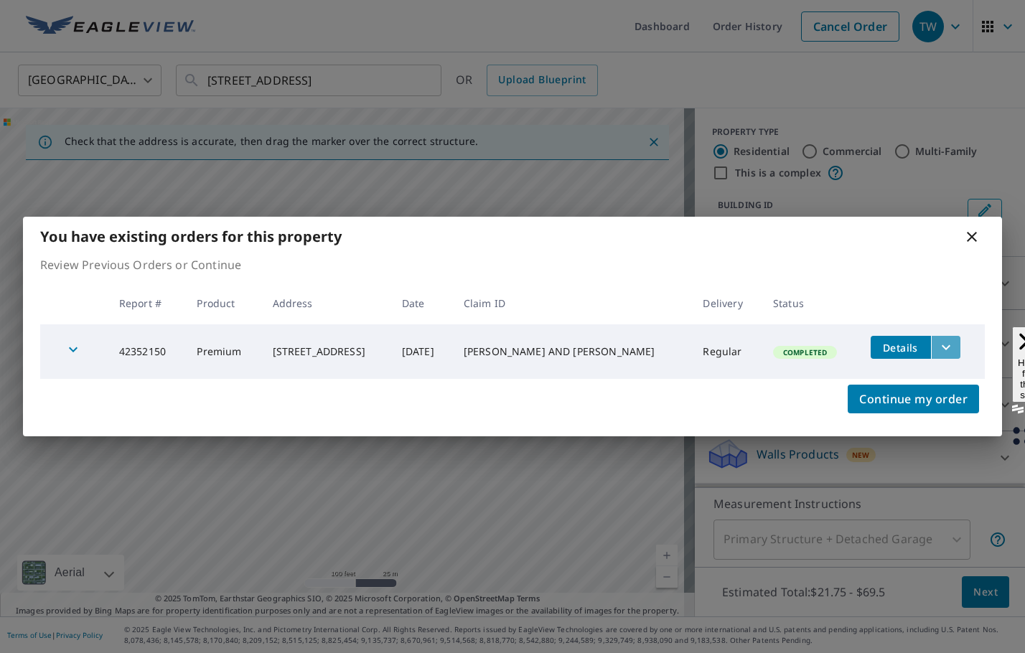
click at [938, 347] on icon "filesDropdownBtn-42352150" at bounding box center [946, 347] width 17 height 17
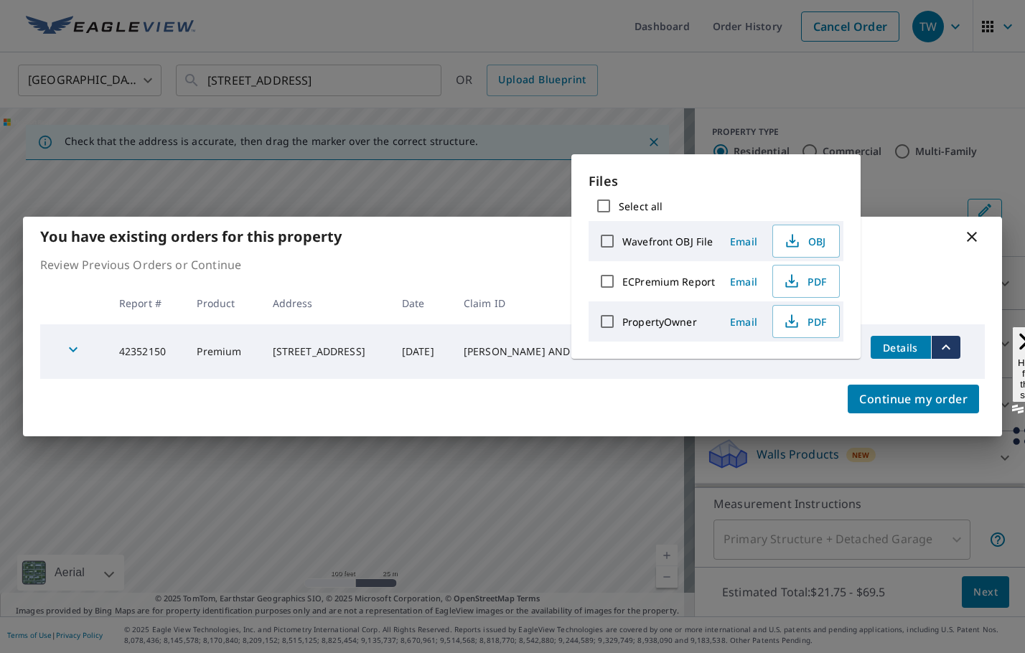
click at [608, 279] on input "ECPremium Report" at bounding box center [607, 281] width 30 height 30
checkbox input "true"
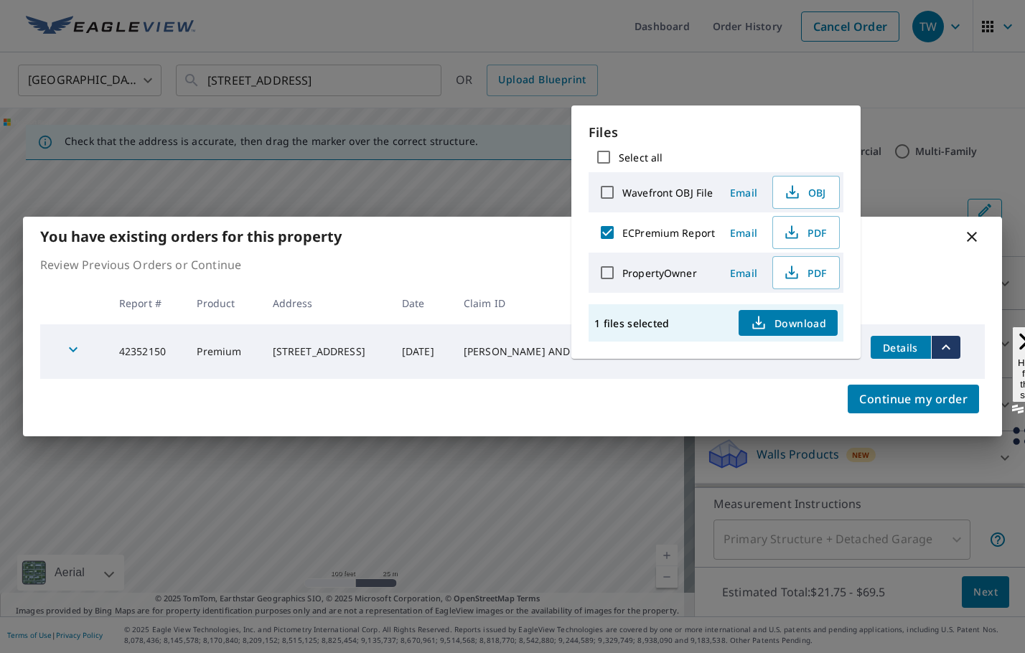
click at [796, 327] on span "Download" at bounding box center [788, 322] width 76 height 17
click at [974, 238] on icon at bounding box center [972, 237] width 10 height 10
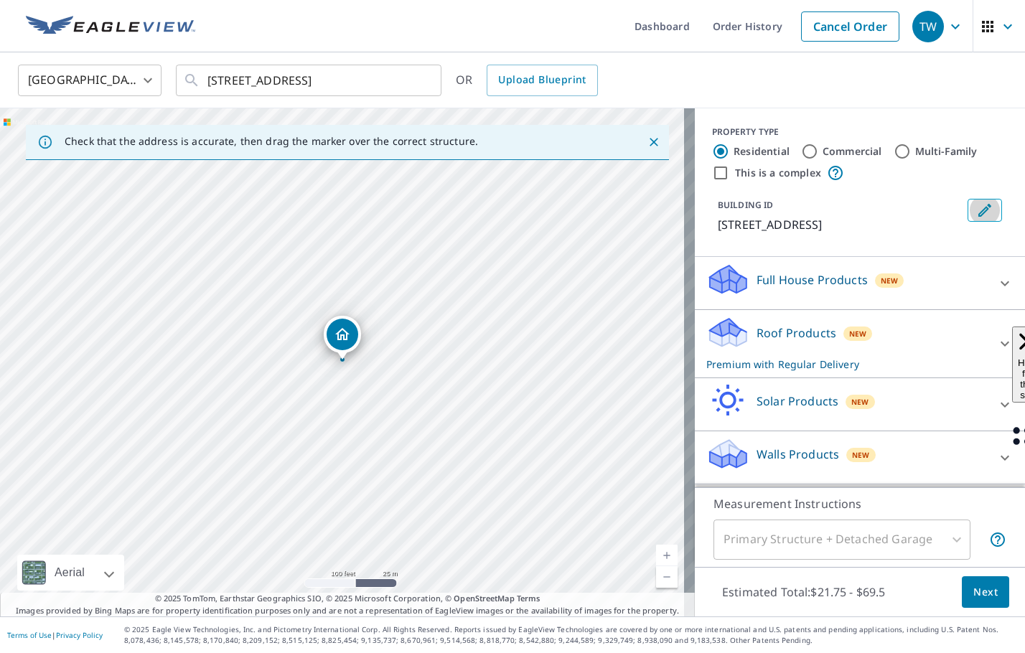
click at [976, 218] on icon "Edit building 1" at bounding box center [984, 210] width 17 height 17
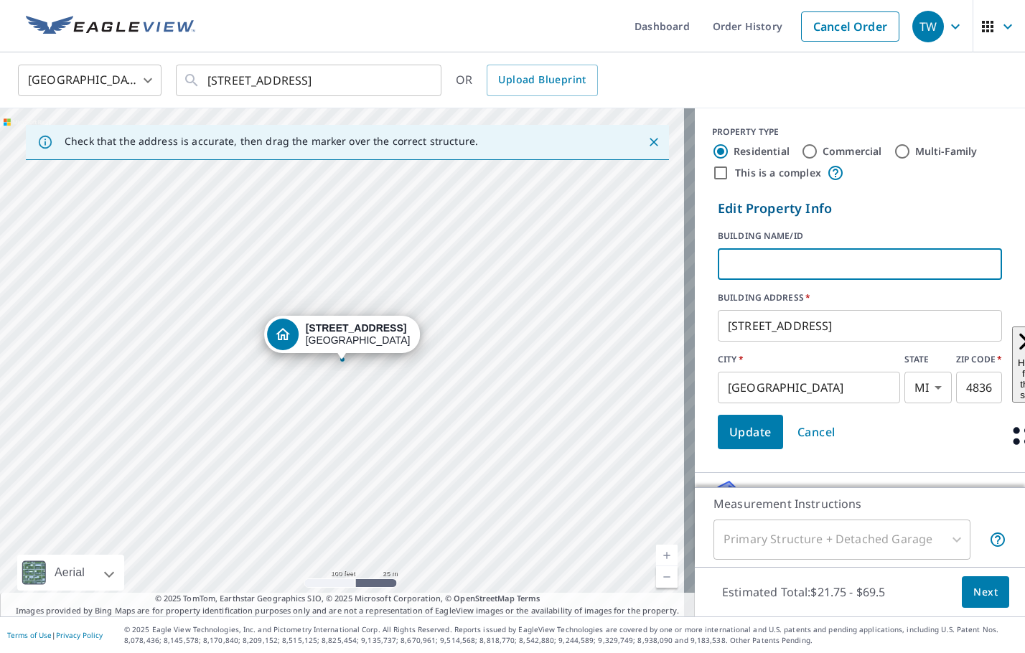
click at [793, 270] on input "text" at bounding box center [860, 264] width 284 height 40
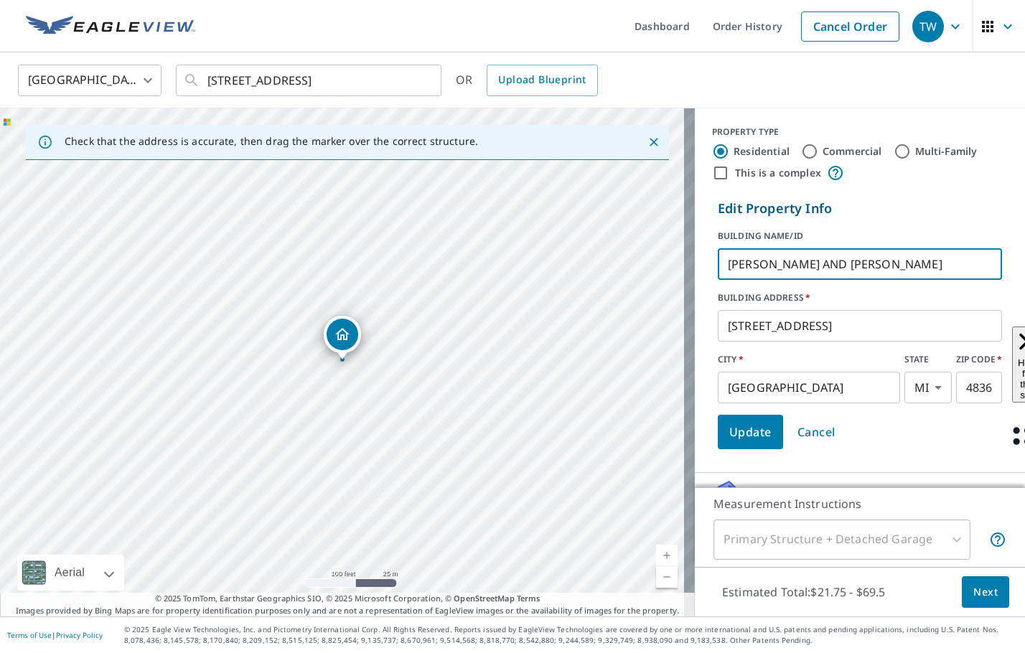
type input "[PERSON_NAME] AND [PERSON_NAME]"
click at [753, 431] on span "Update" at bounding box center [750, 432] width 42 height 20
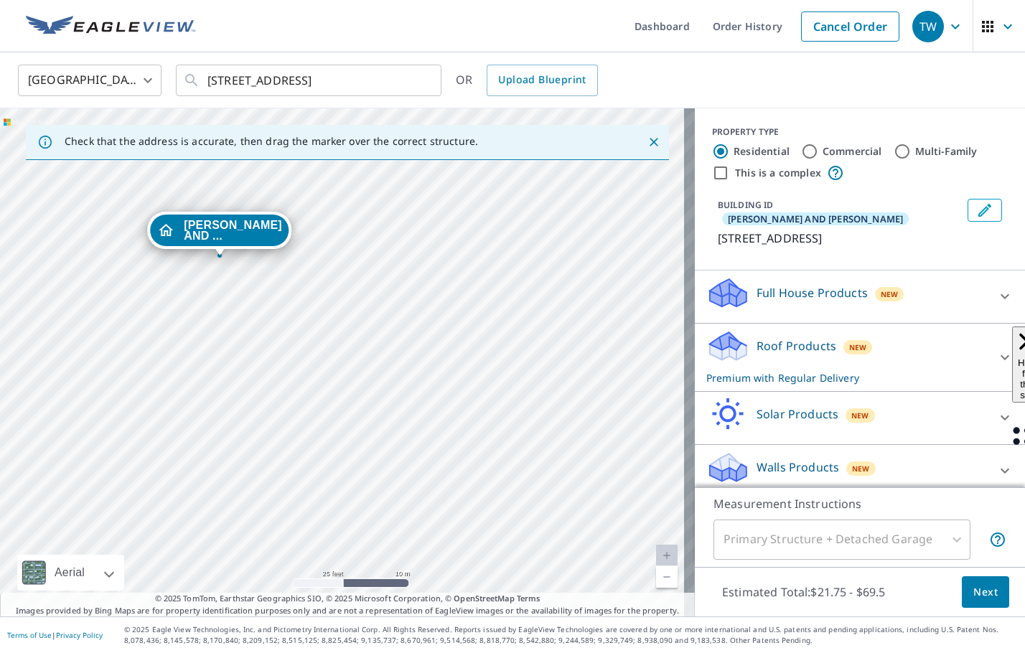
drag, startPoint x: 228, startPoint y: 304, endPoint x: 227, endPoint y: 226, distance: 78.3
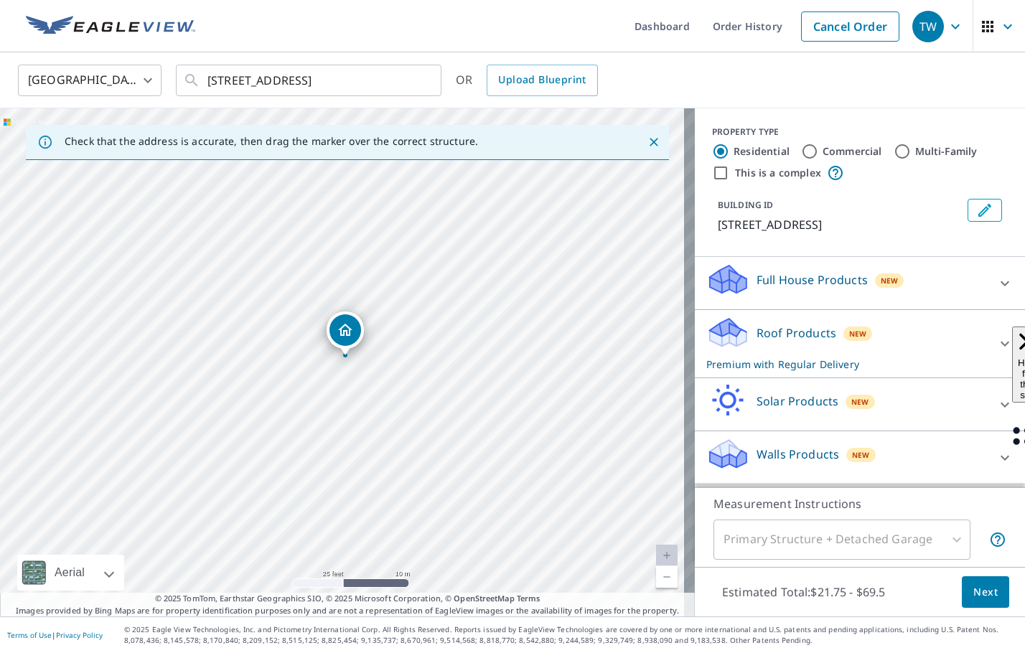
click at [976, 218] on icon "Edit building 1" at bounding box center [984, 210] width 17 height 17
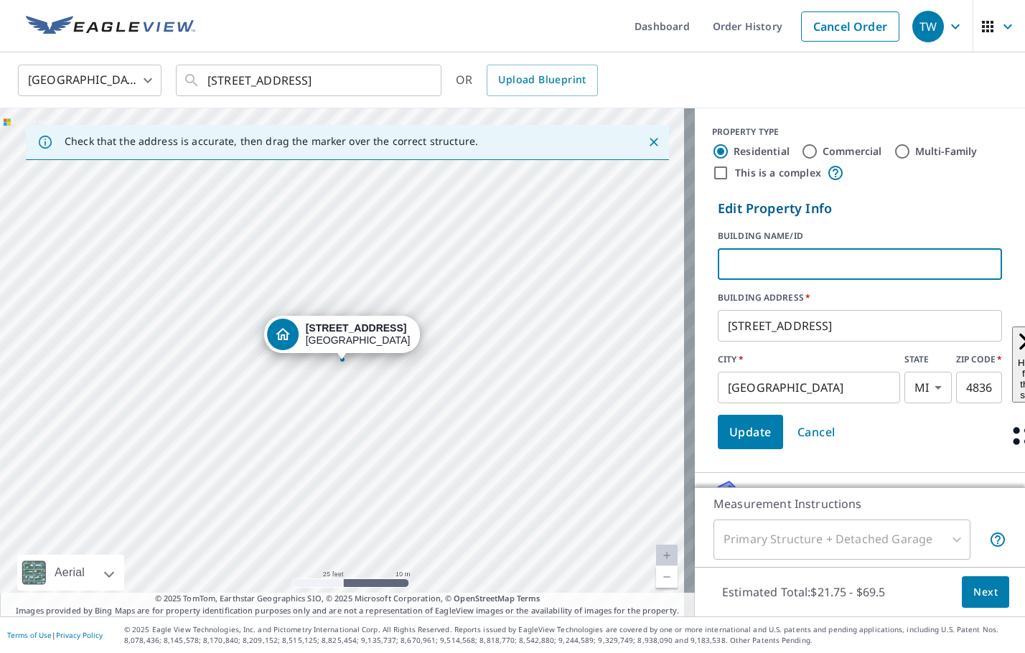
click at [803, 274] on input "text" at bounding box center [860, 264] width 284 height 40
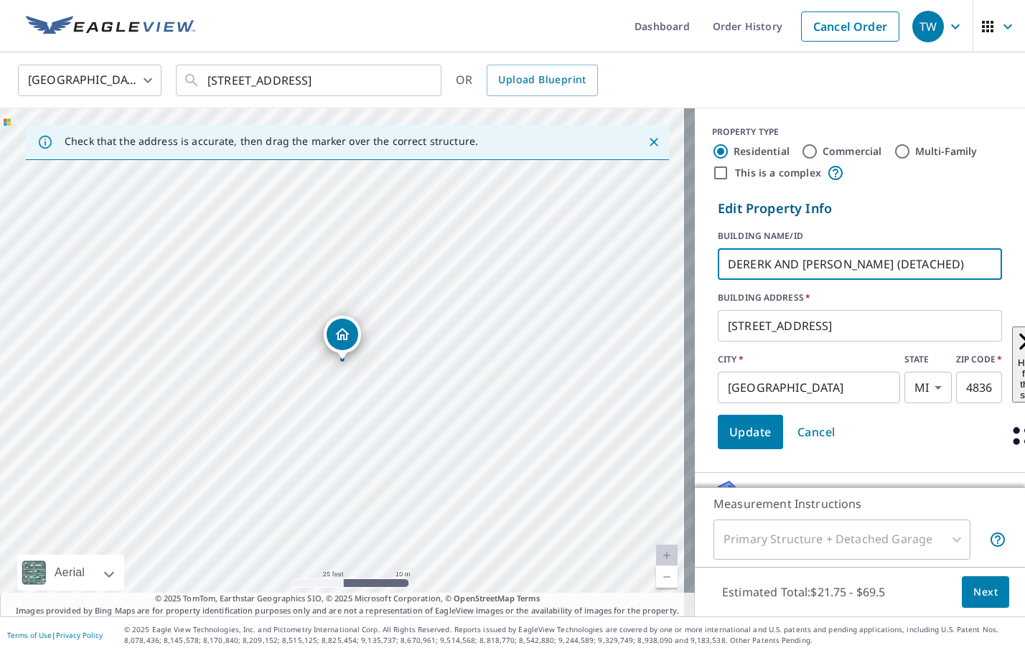
type input "DERERK AND [PERSON_NAME] (DETACHED)"
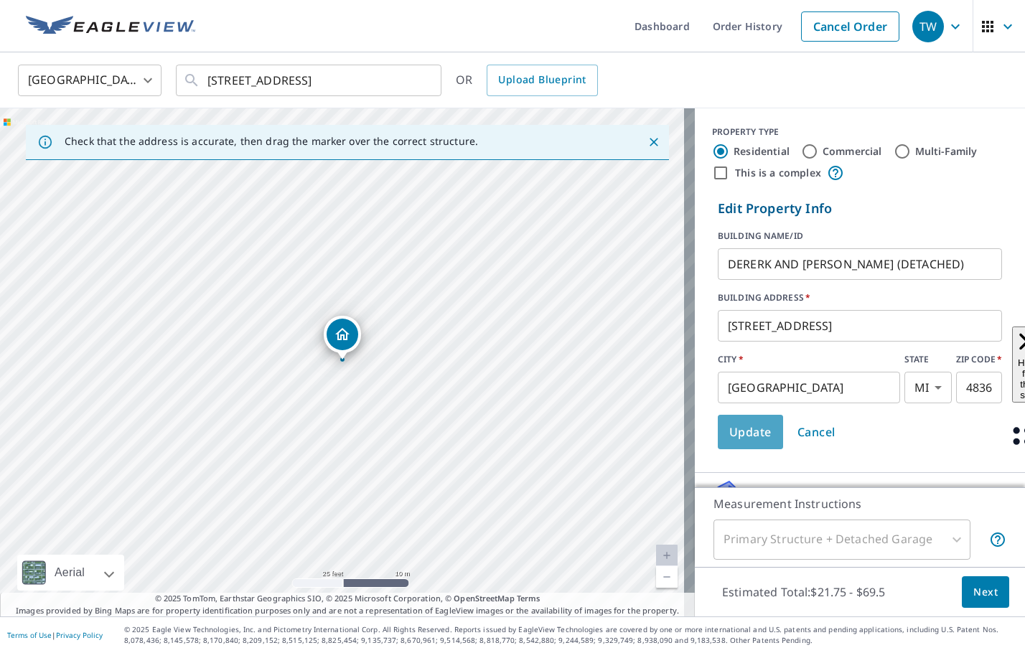
click at [737, 428] on span "Update" at bounding box center [750, 432] width 42 height 20
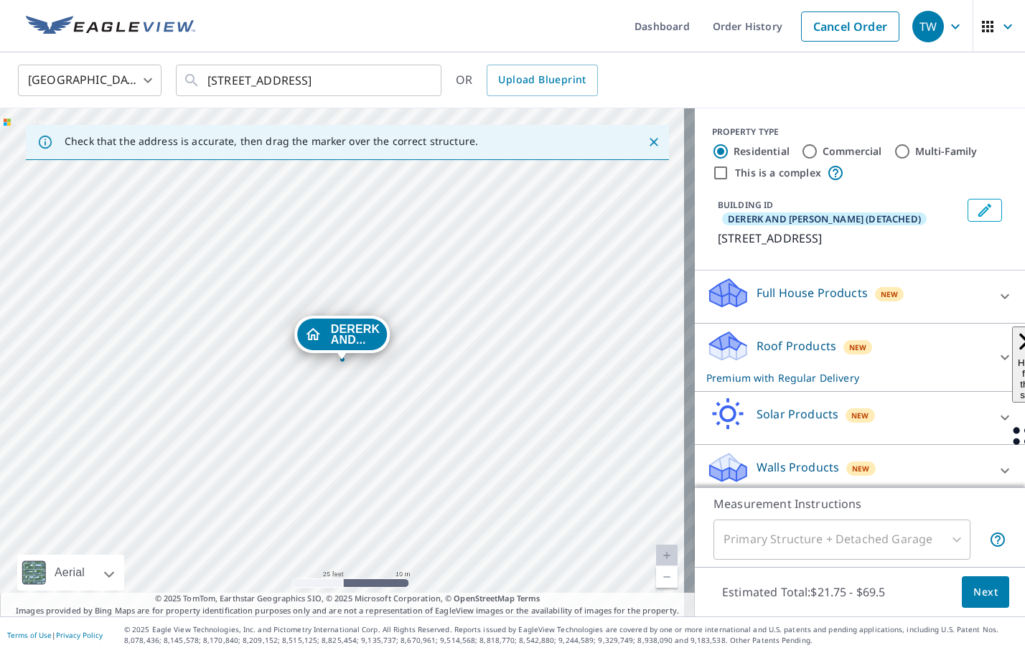
click at [974, 598] on span "Next" at bounding box center [986, 593] width 24 height 18
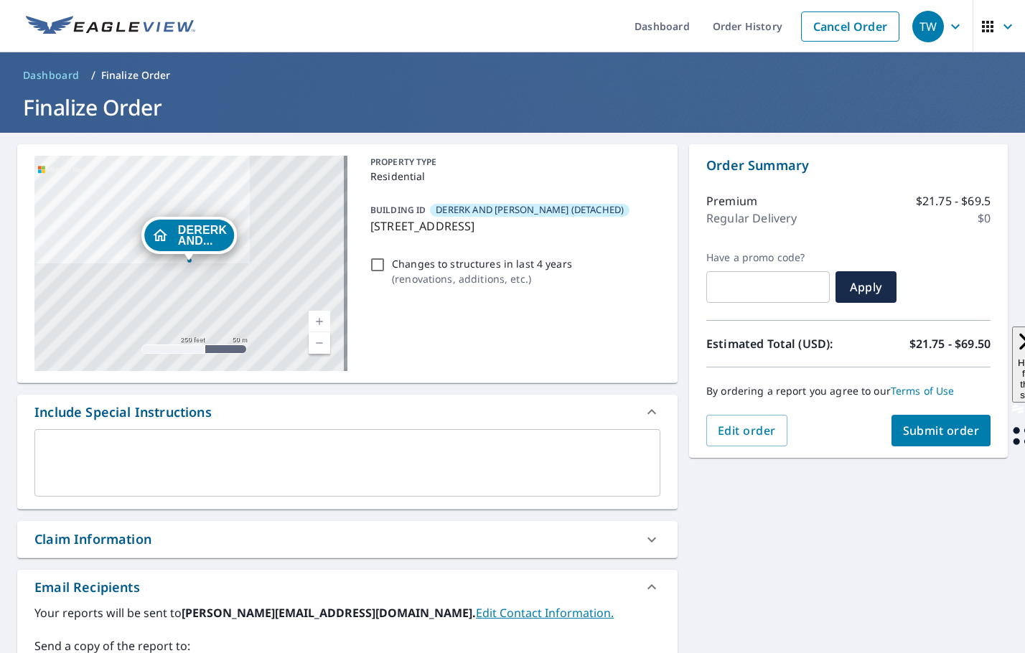
scroll to position [144, 0]
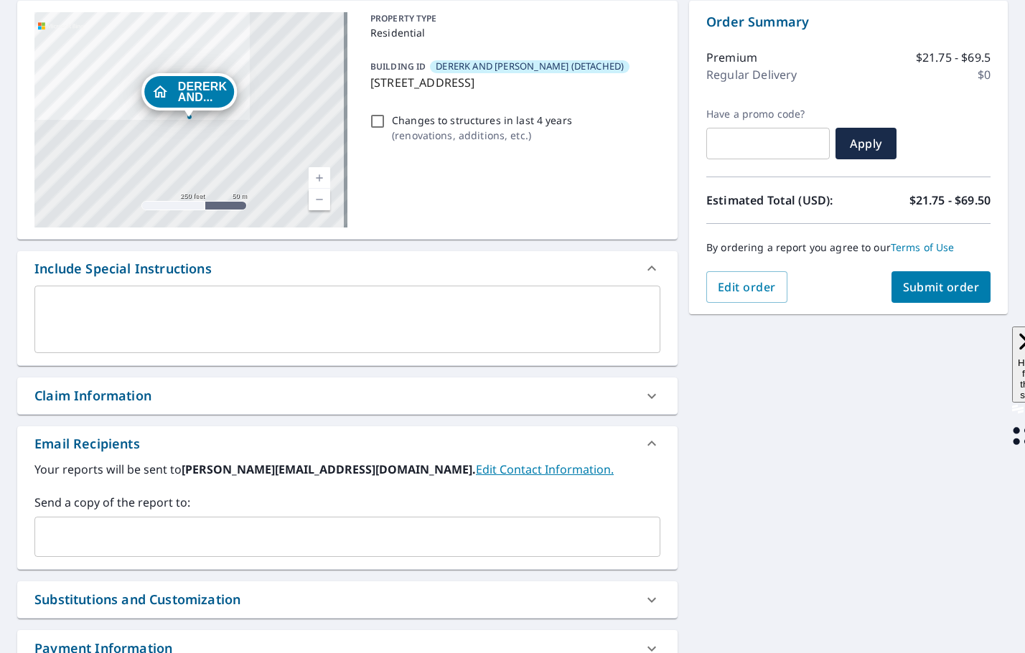
click at [134, 318] on textarea at bounding box center [348, 319] width 606 height 41
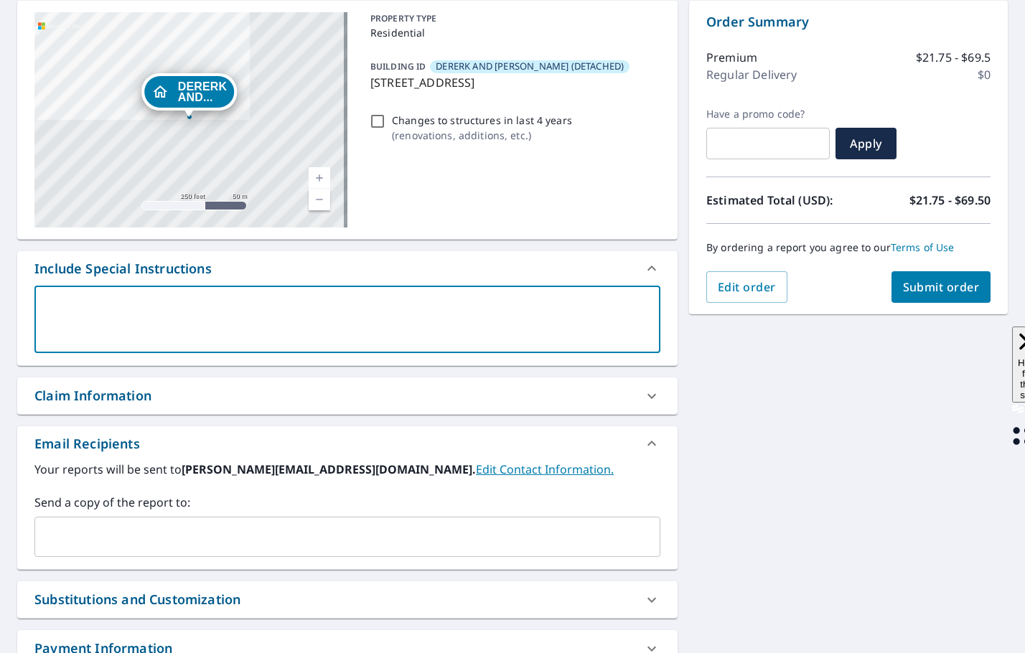
type textarea "*"
type textarea "x"
checkbox input "true"
type textarea "**"
type textarea "x"
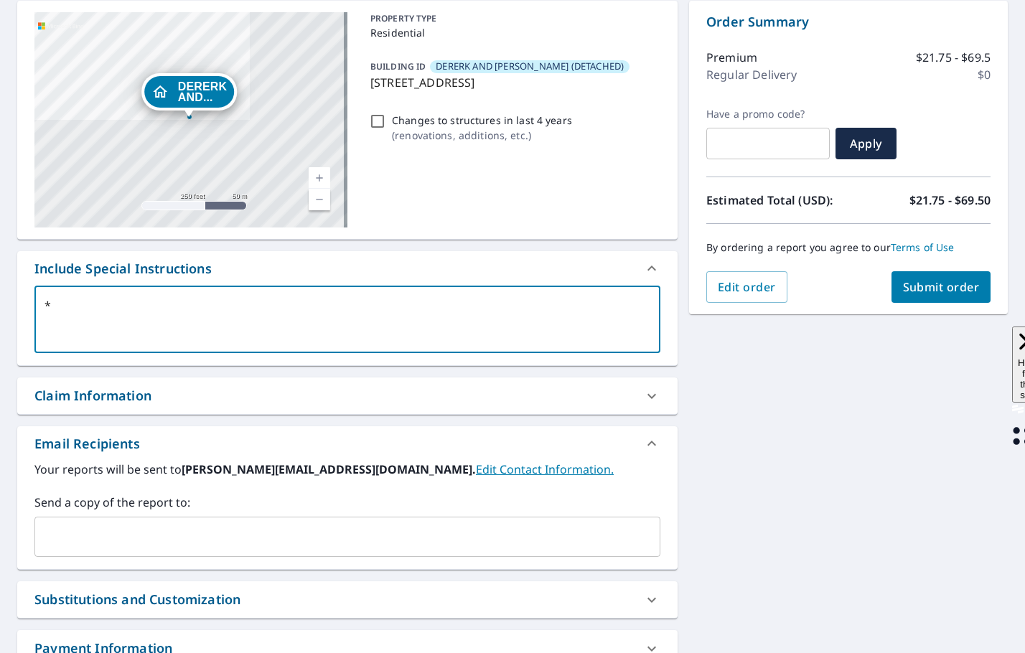
checkbox input "true"
type textarea "**8"
type textarea "x"
checkbox input "true"
type textarea "**"
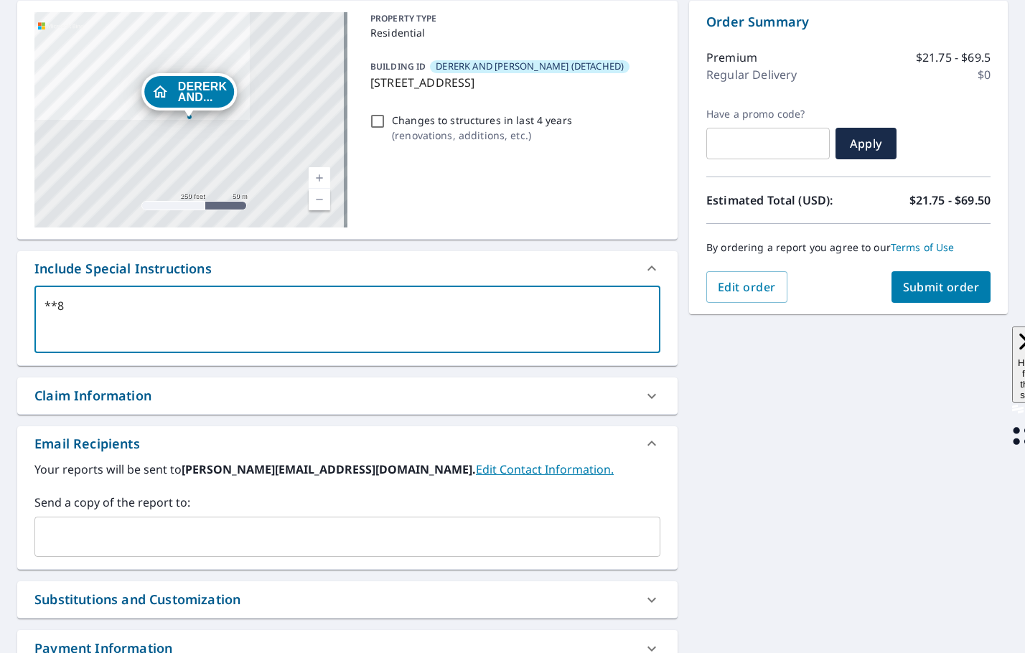
type textarea "x"
checkbox input "true"
type textarea "**D"
type textarea "x"
checkbox input "true"
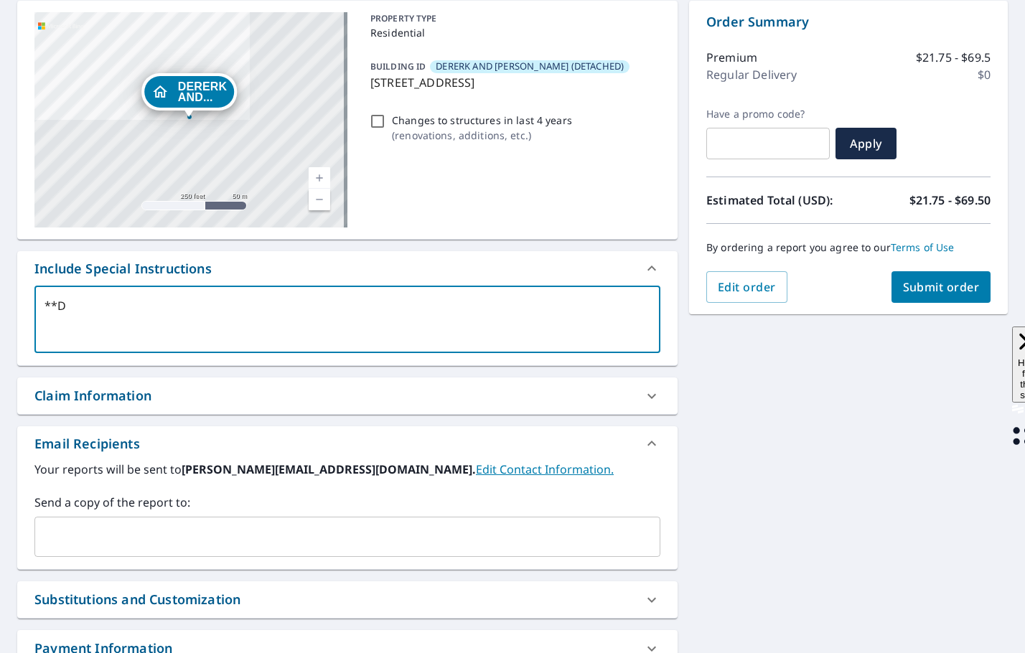
type textarea "**DE"
type textarea "x"
checkbox input "true"
type textarea "**DET"
type textarea "x"
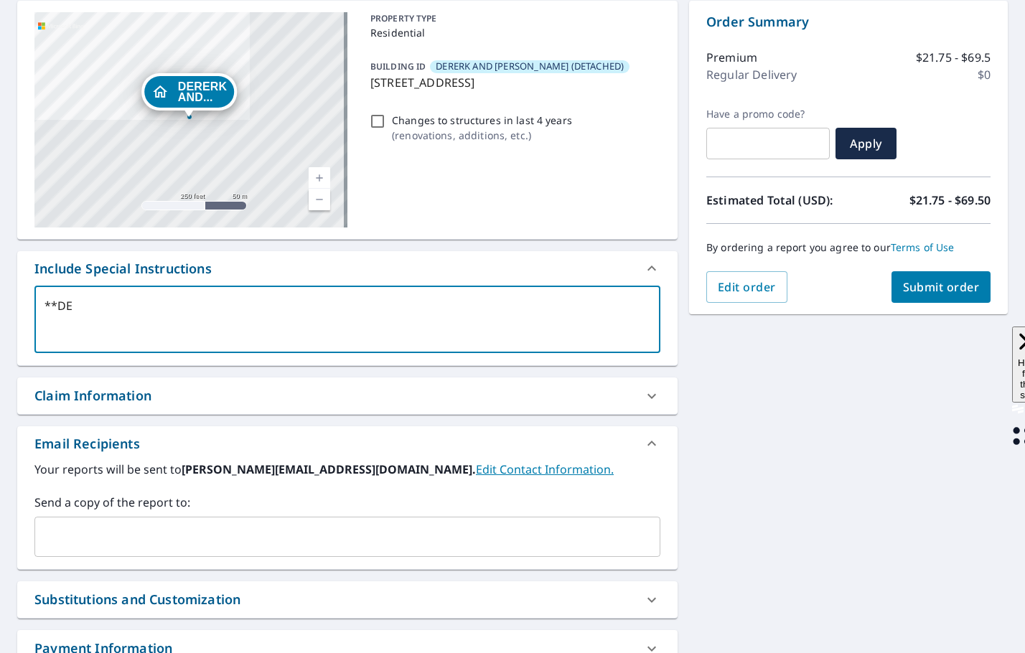
checkbox input "true"
type textarea "**DETA"
type textarea "x"
checkbox input "true"
type textarea "**DETAC"
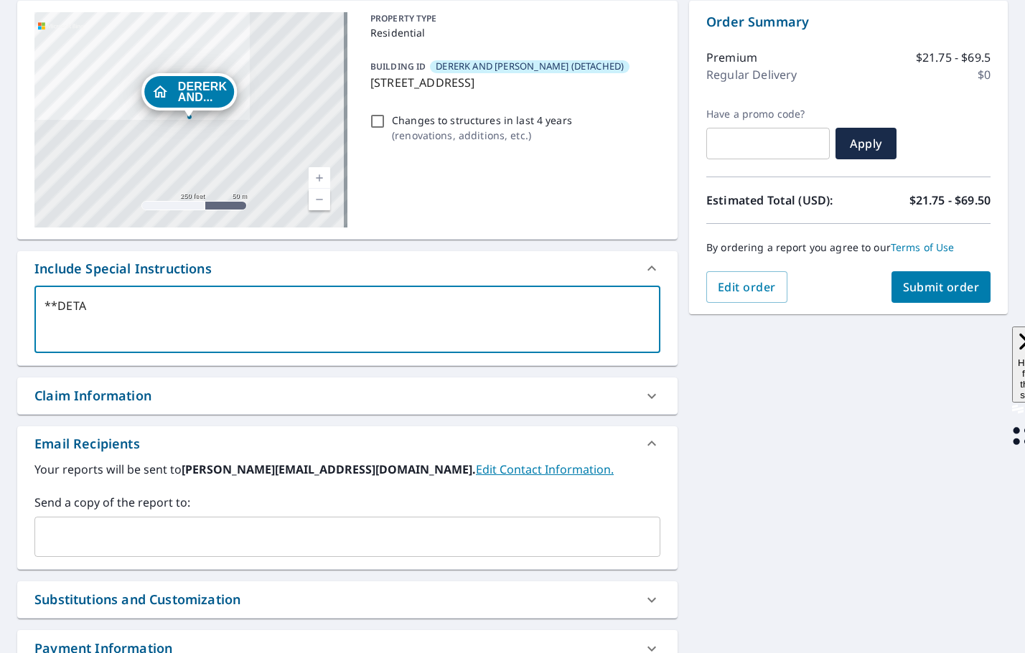
type textarea "x"
checkbox input "true"
type textarea "**DETACH"
type textarea "x"
checkbox input "true"
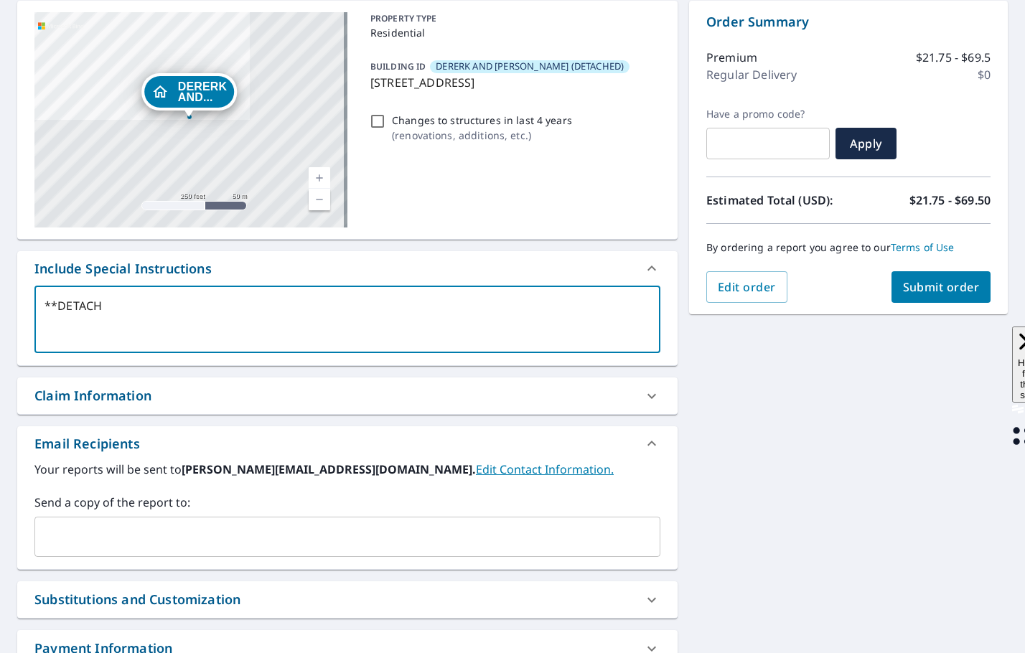
type textarea "**DETACHE"
type textarea "x"
checkbox input "true"
type textarea "**DETACHED"
type textarea "x"
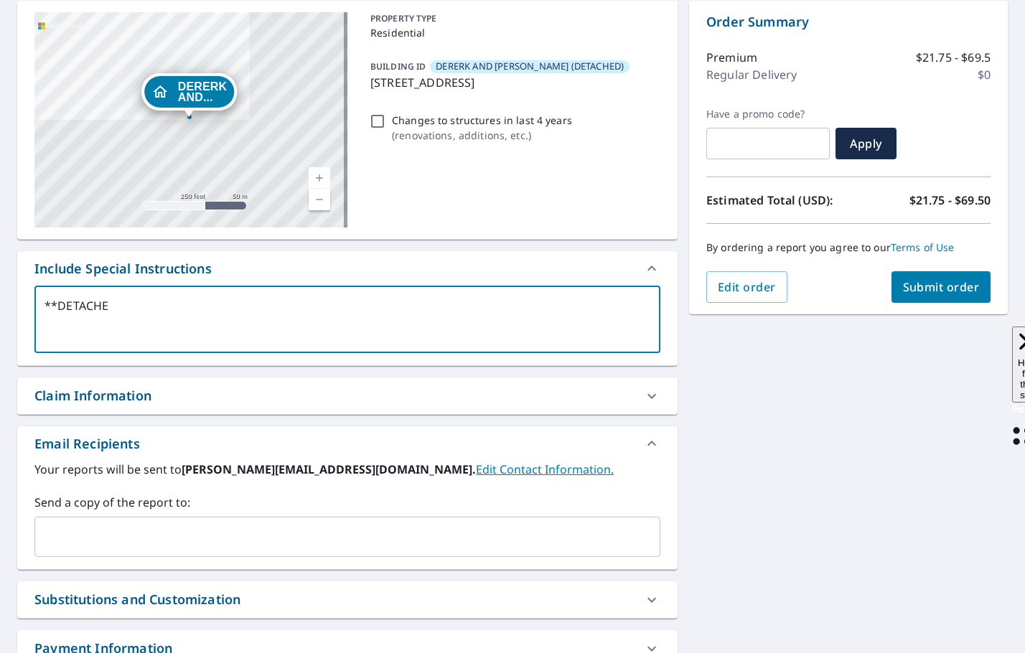
checkbox input "true"
type textarea "**DETACHED"
type textarea "x"
checkbox input "true"
type textarea "**DETACHED G"
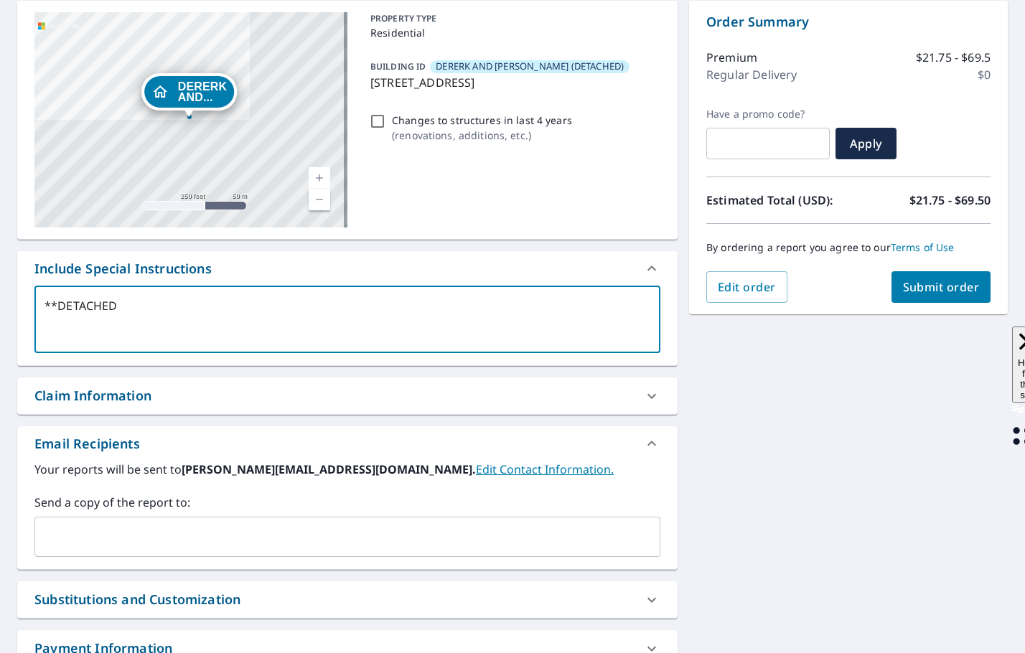
type textarea "x"
checkbox input "true"
type textarea "**DETACHED GA"
type textarea "x"
checkbox input "true"
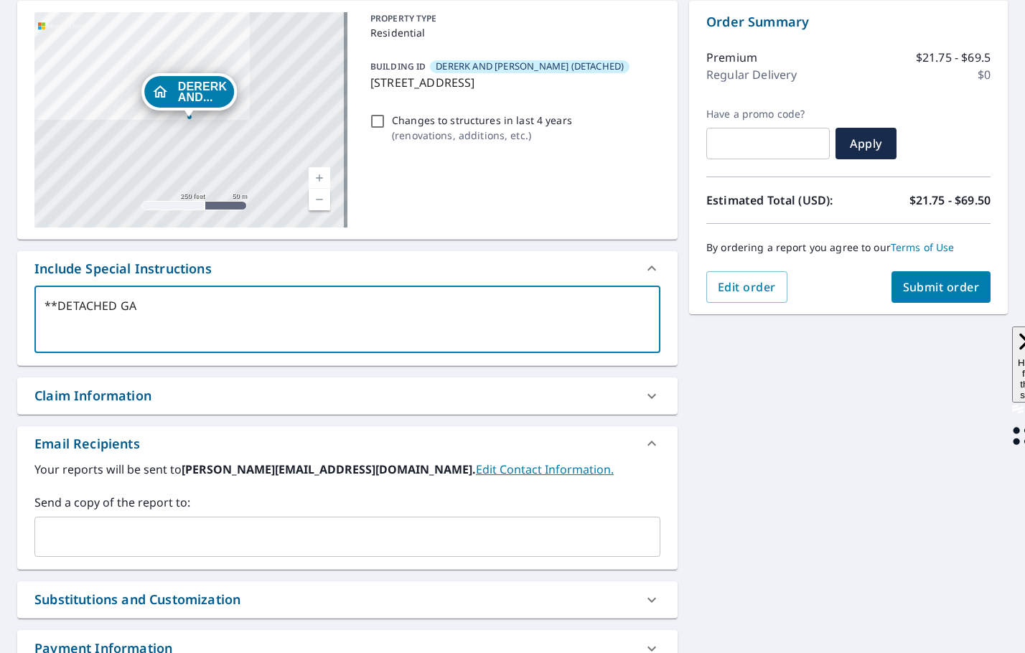
type textarea "**DETACHED GAR"
type textarea "x"
checkbox input "true"
type textarea "**DETACHED GARA"
type textarea "x"
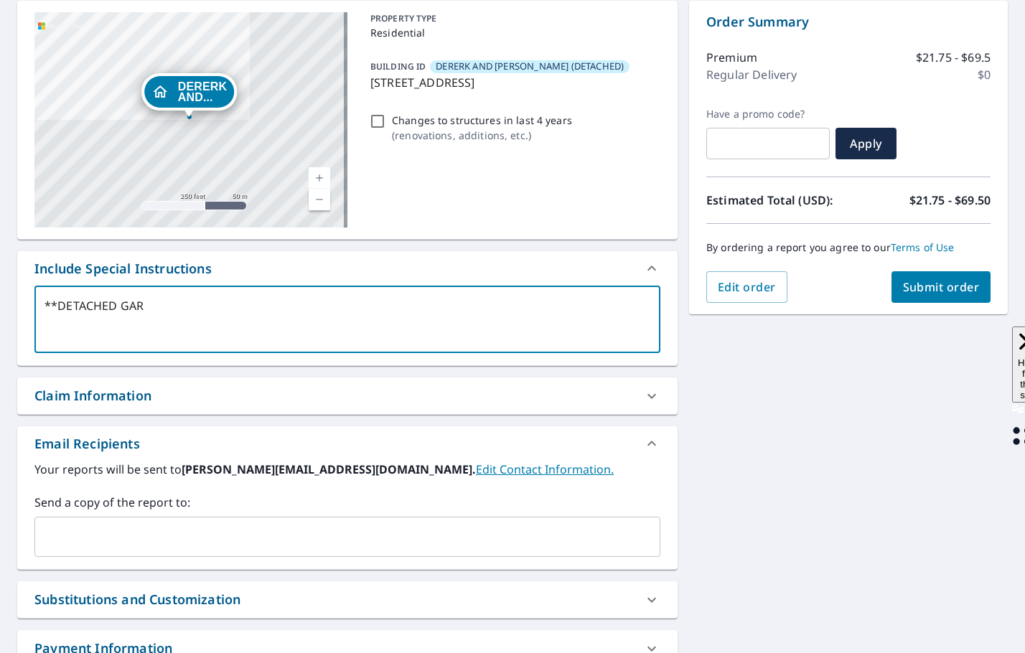
checkbox input "true"
type textarea "**DETACHED GARAG"
type textarea "x"
checkbox input "true"
type textarea "**DETACHED GARAGE"
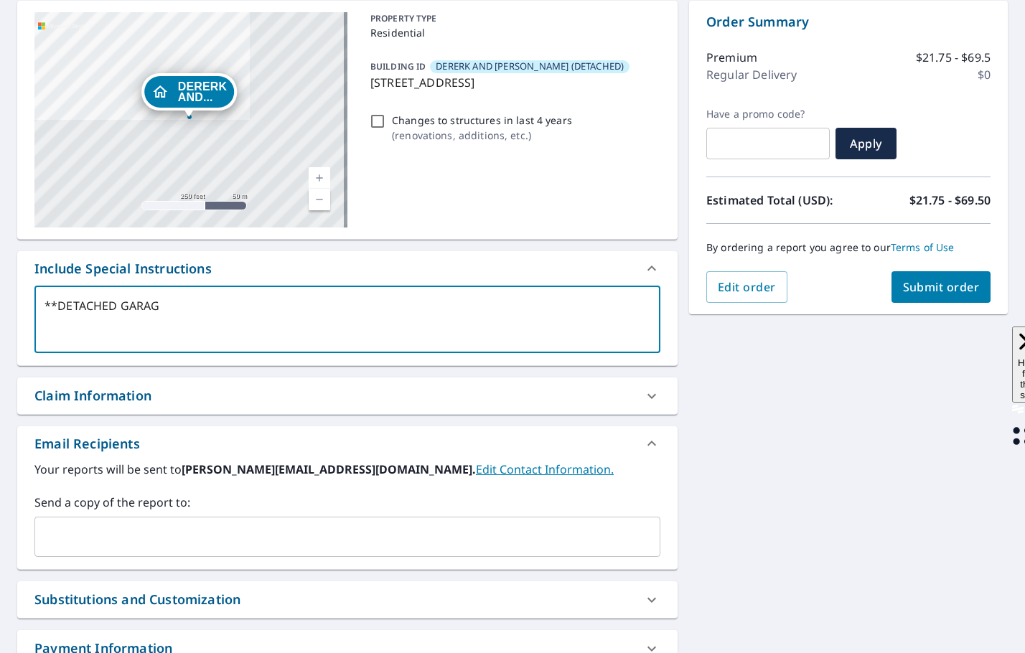
type textarea "x"
checkbox input "true"
type textarea "**DETACHED GARAGE"
type textarea "x"
checkbox input "true"
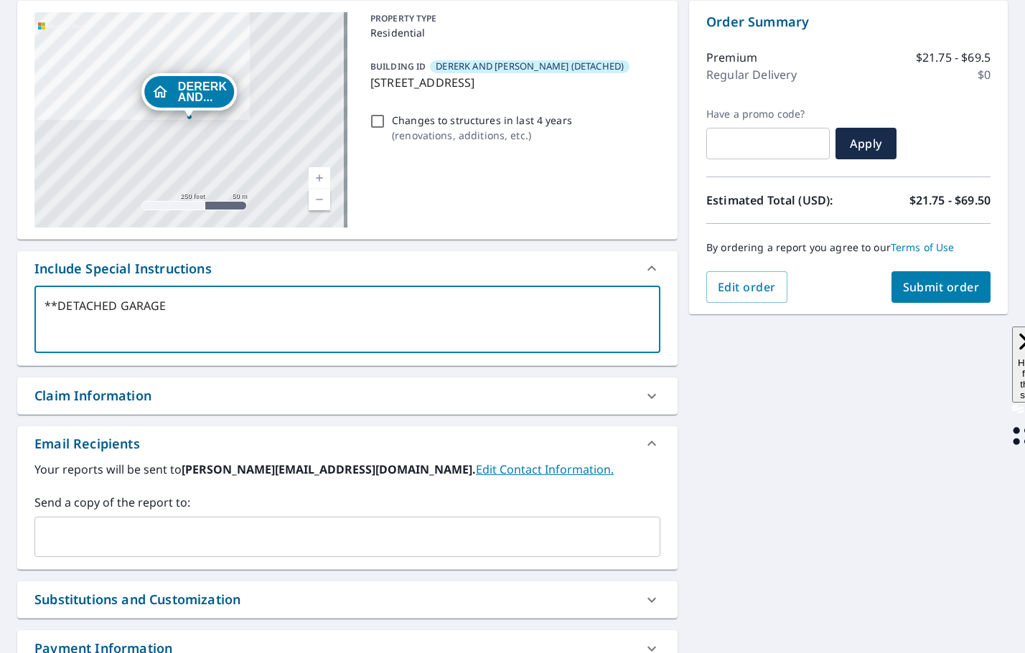
type textarea "**DETACHED GARAGE O"
type textarea "x"
checkbox input "true"
type textarea "**DETACHED GARAGE ON"
type textarea "x"
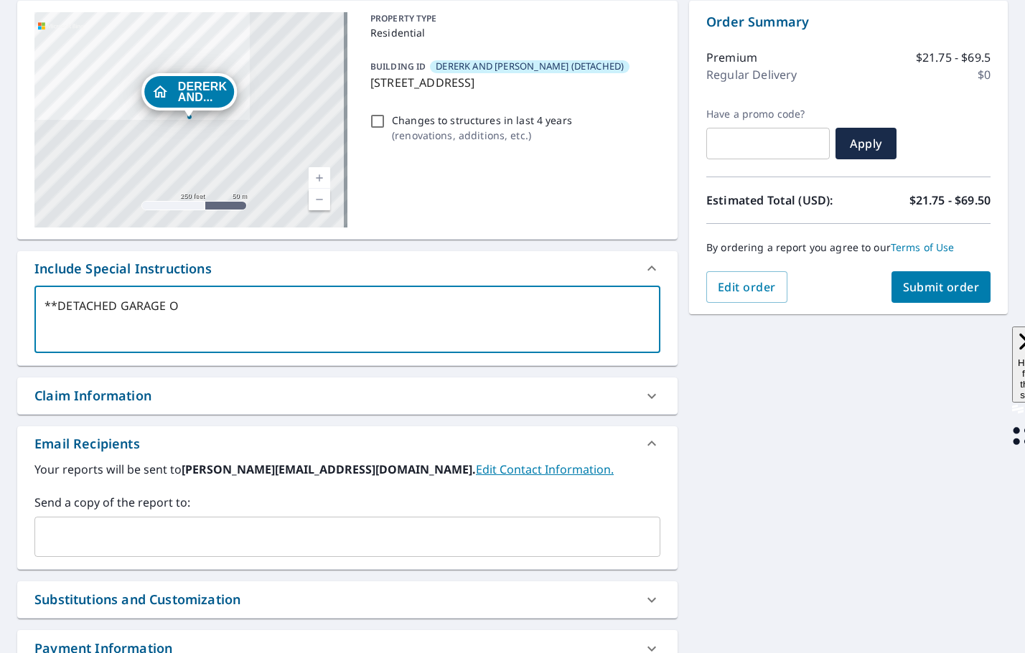
checkbox input "true"
type textarea "**DETACHED GARAGE ONL"
type textarea "x"
checkbox input "true"
type textarea "**DETACHED GARAGE ONLY"
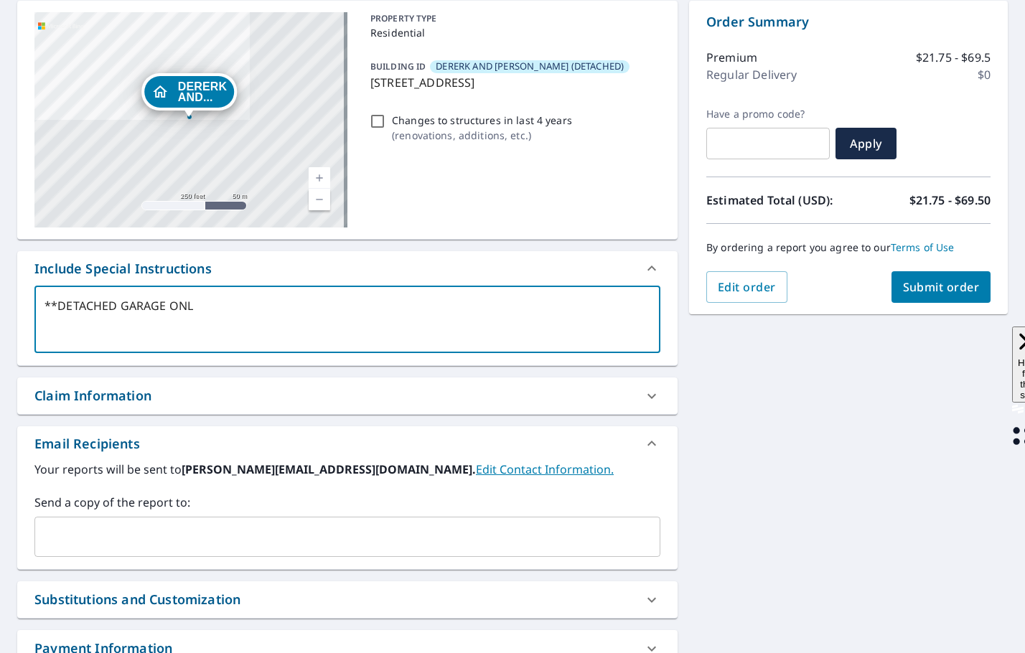
type textarea "x"
checkbox input "true"
type textarea "**DETACHED GARAGE ONLY*"
type textarea "x"
checkbox input "true"
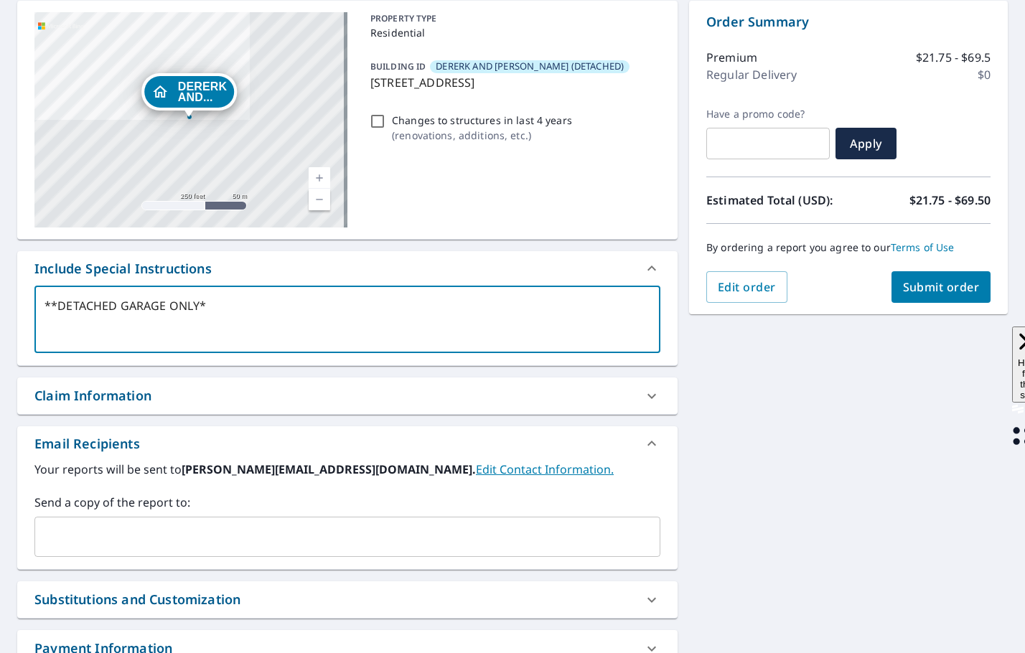
type textarea "**DETACHED GARAGE ONLY**"
type textarea "x"
checkbox input "true"
type textarea "**DETACHED GARAGE ONLY***"
type textarea "x"
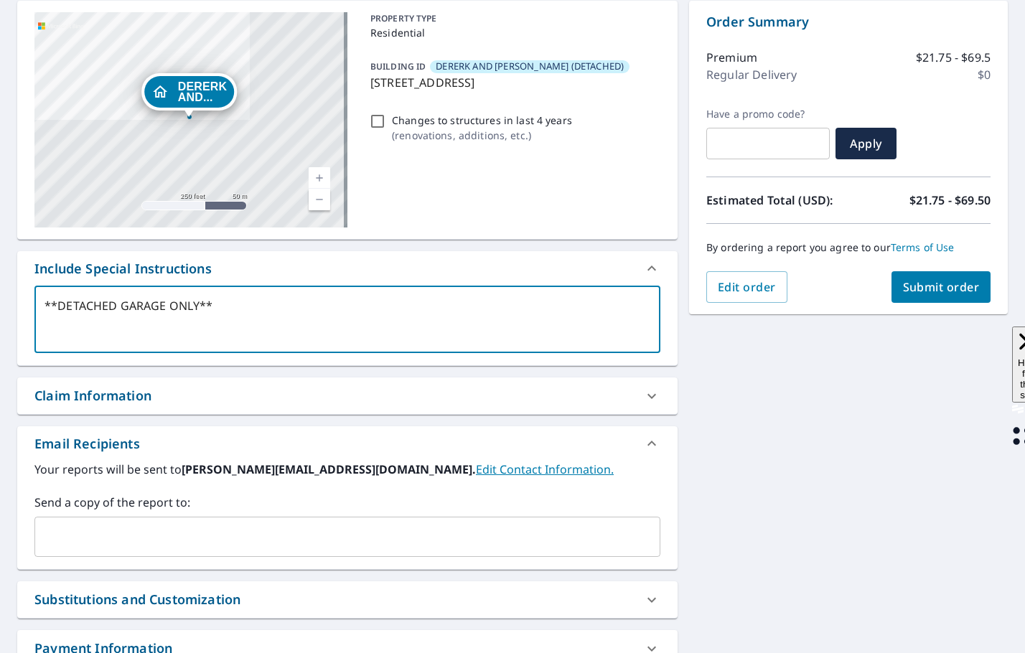
checkbox input "true"
type textarea "**DETACHED GARAGE ONLY***"
click at [903, 292] on span "Submit order" at bounding box center [941, 287] width 77 height 16
type textarea "x"
checkbox input "true"
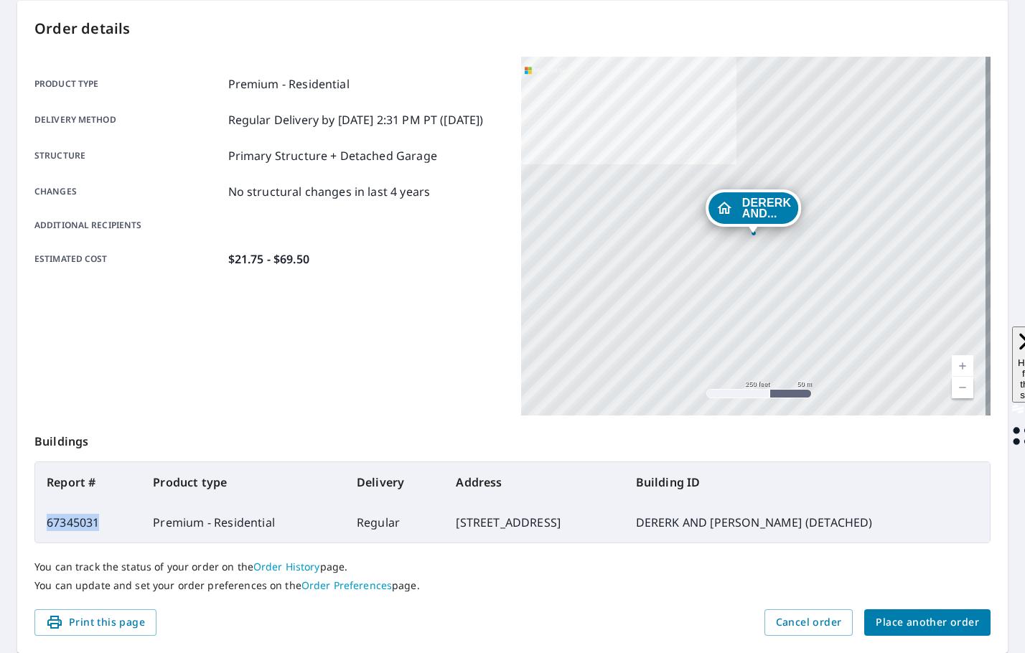
drag, startPoint x: 101, startPoint y: 522, endPoint x: 49, endPoint y: 522, distance: 51.7
click at [49, 522] on td "67345031" at bounding box center [88, 523] width 106 height 40
copy td "67345031"
